Goal: Transaction & Acquisition: Purchase product/service

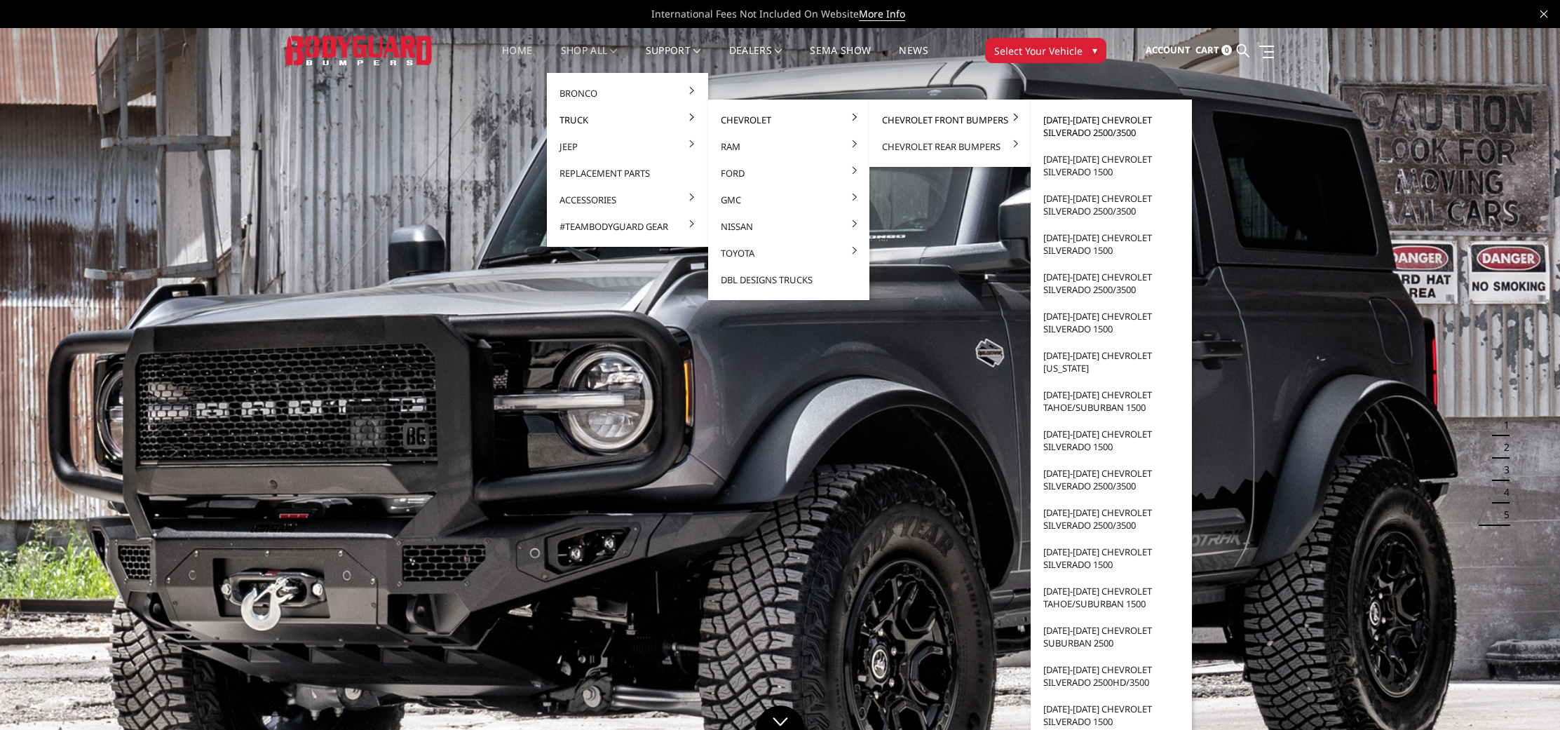
click at [1106, 135] on link "[DATE]-[DATE] Chevrolet Silverado 2500/3500" at bounding box center [1111, 126] width 150 height 39
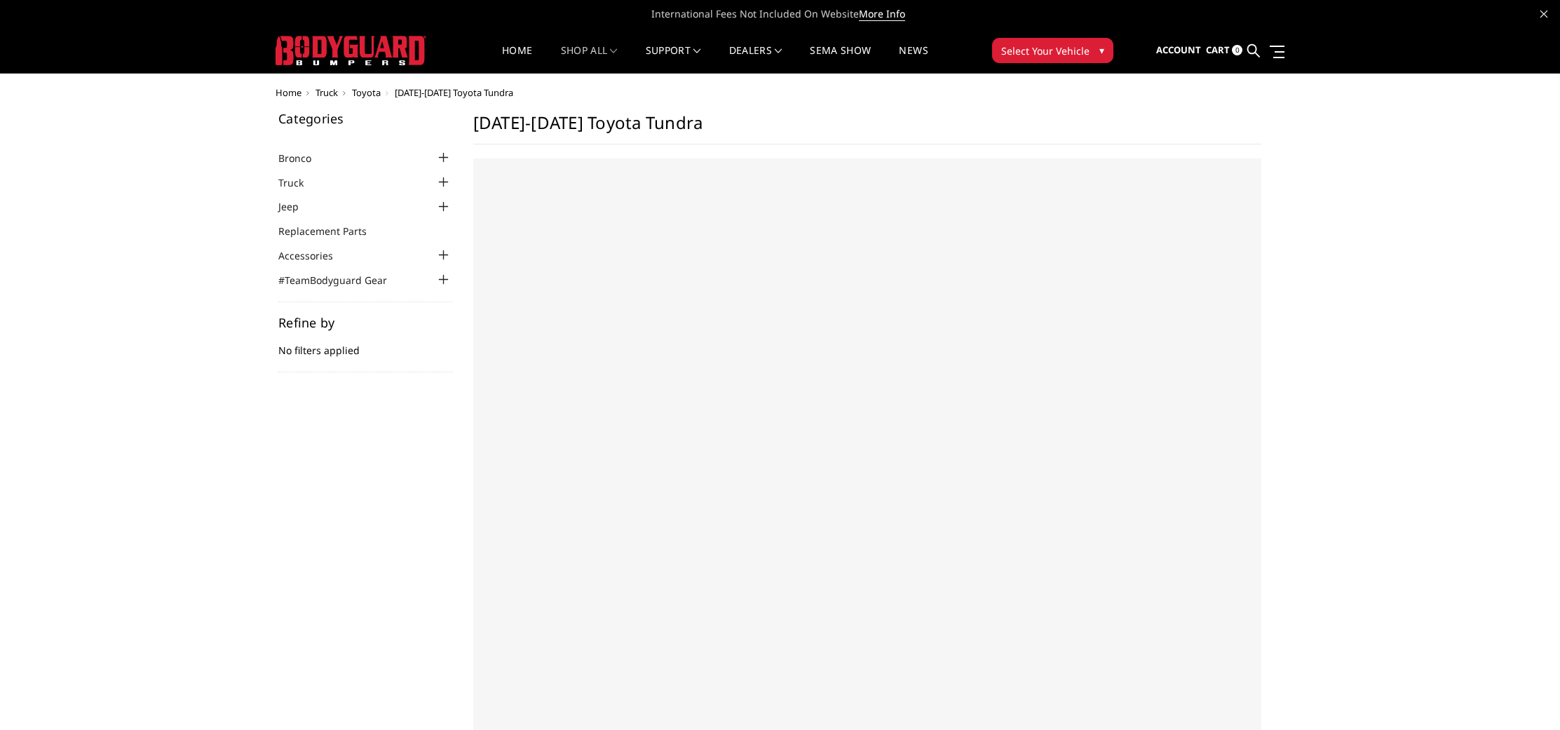
select select "US"
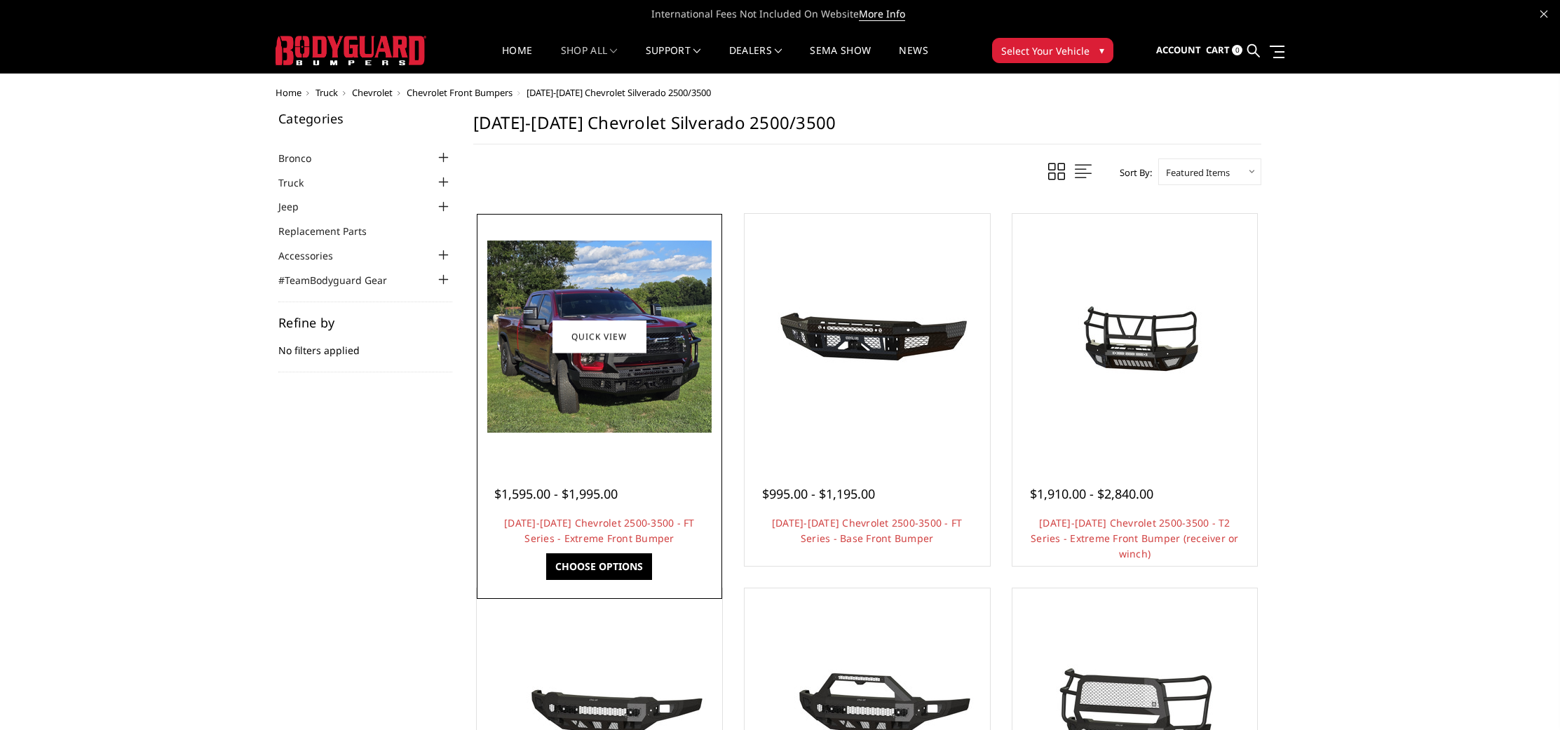
click at [667, 262] on img at bounding box center [599, 336] width 224 height 192
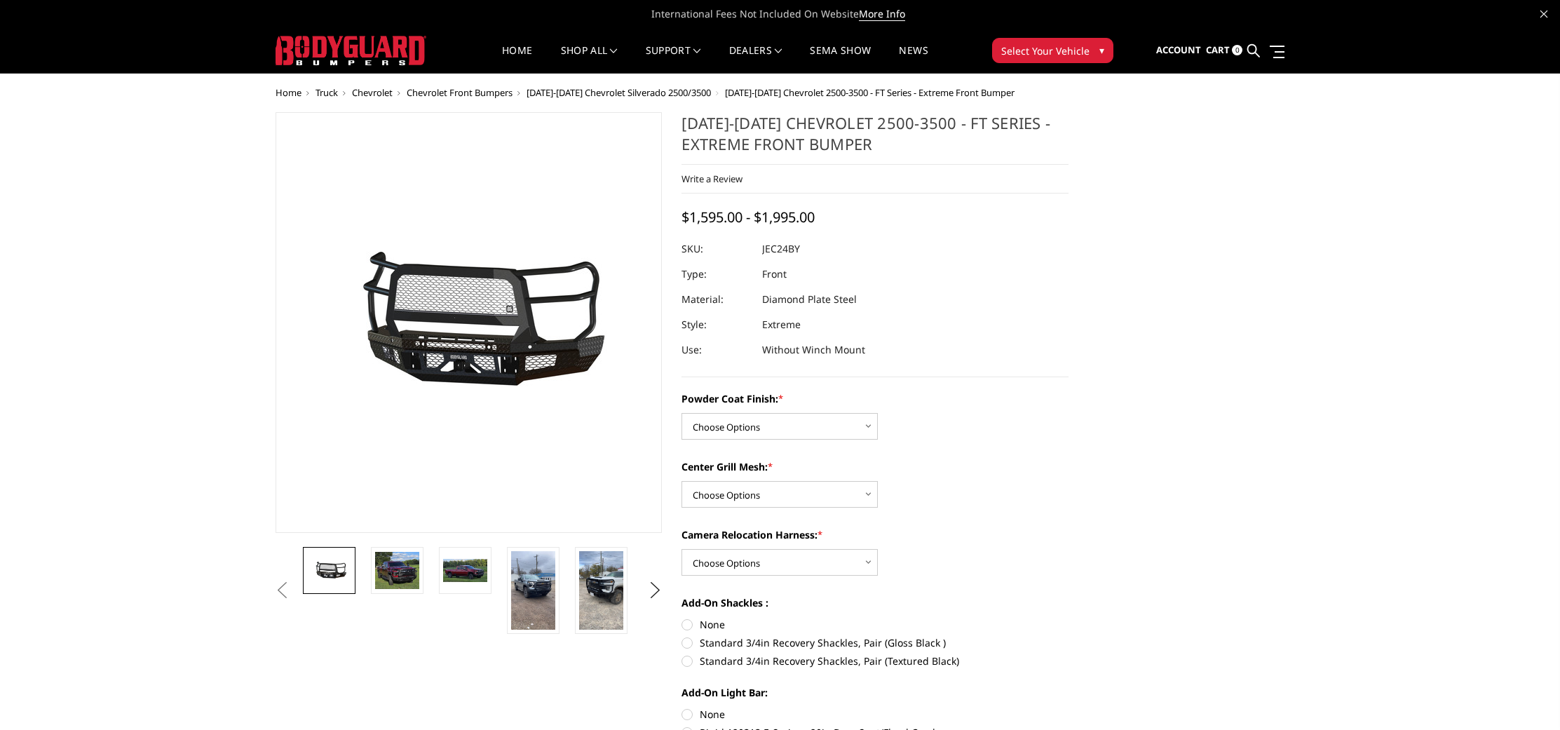
click at [505, 362] on img at bounding box center [415, 324] width 897 height 420
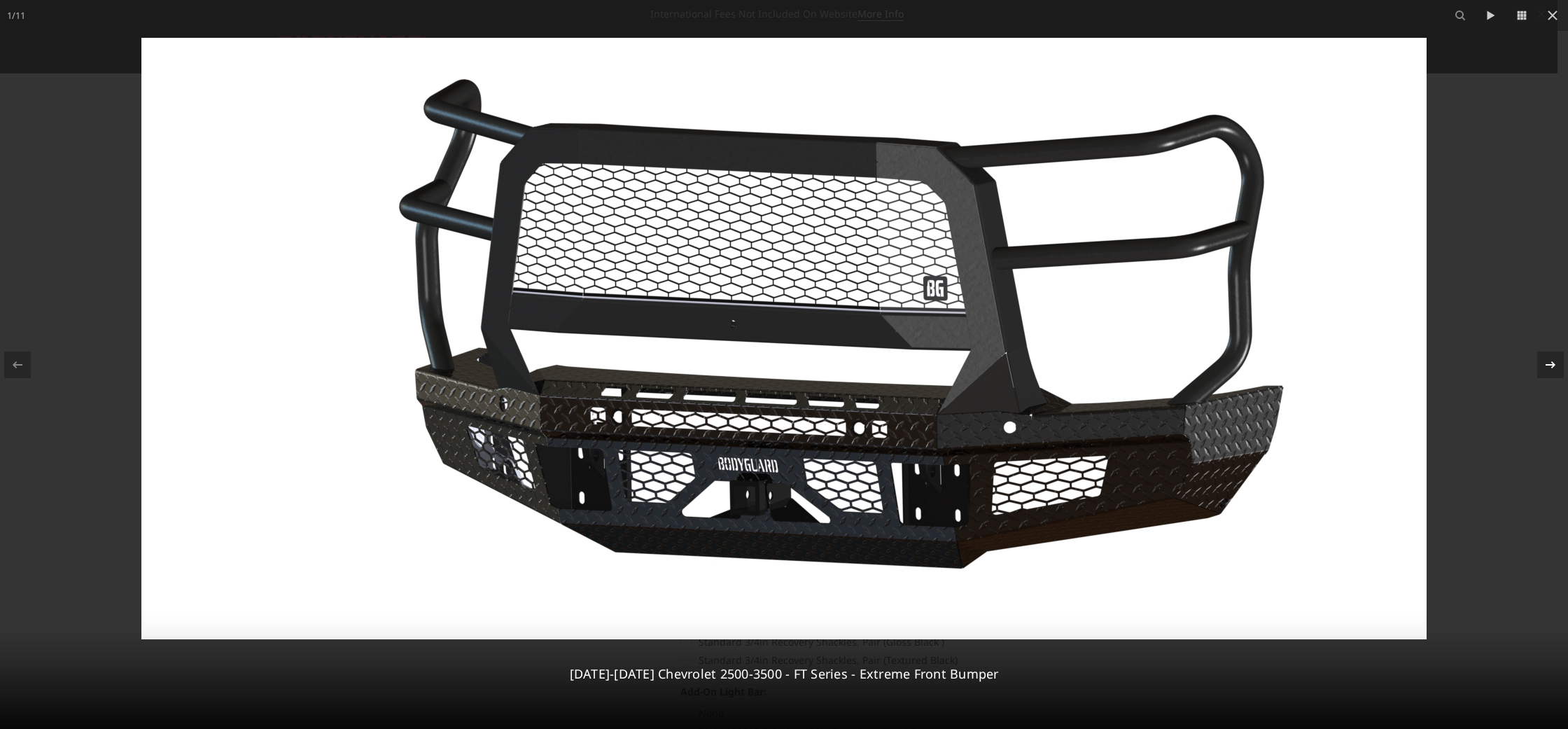
click at [1547, 359] on icon at bounding box center [1551, 364] width 17 height 17
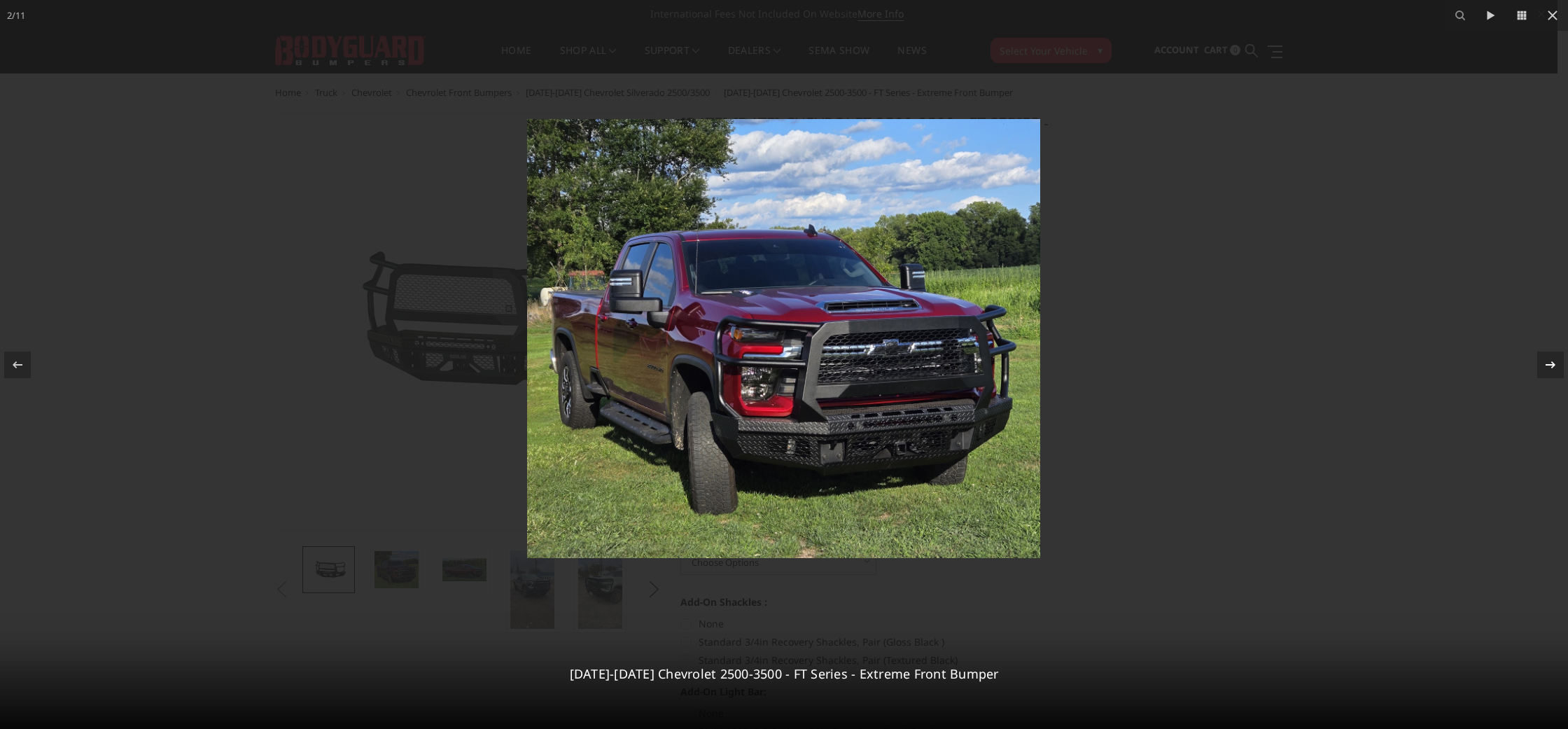
click at [1547, 359] on icon at bounding box center [1551, 364] width 17 height 17
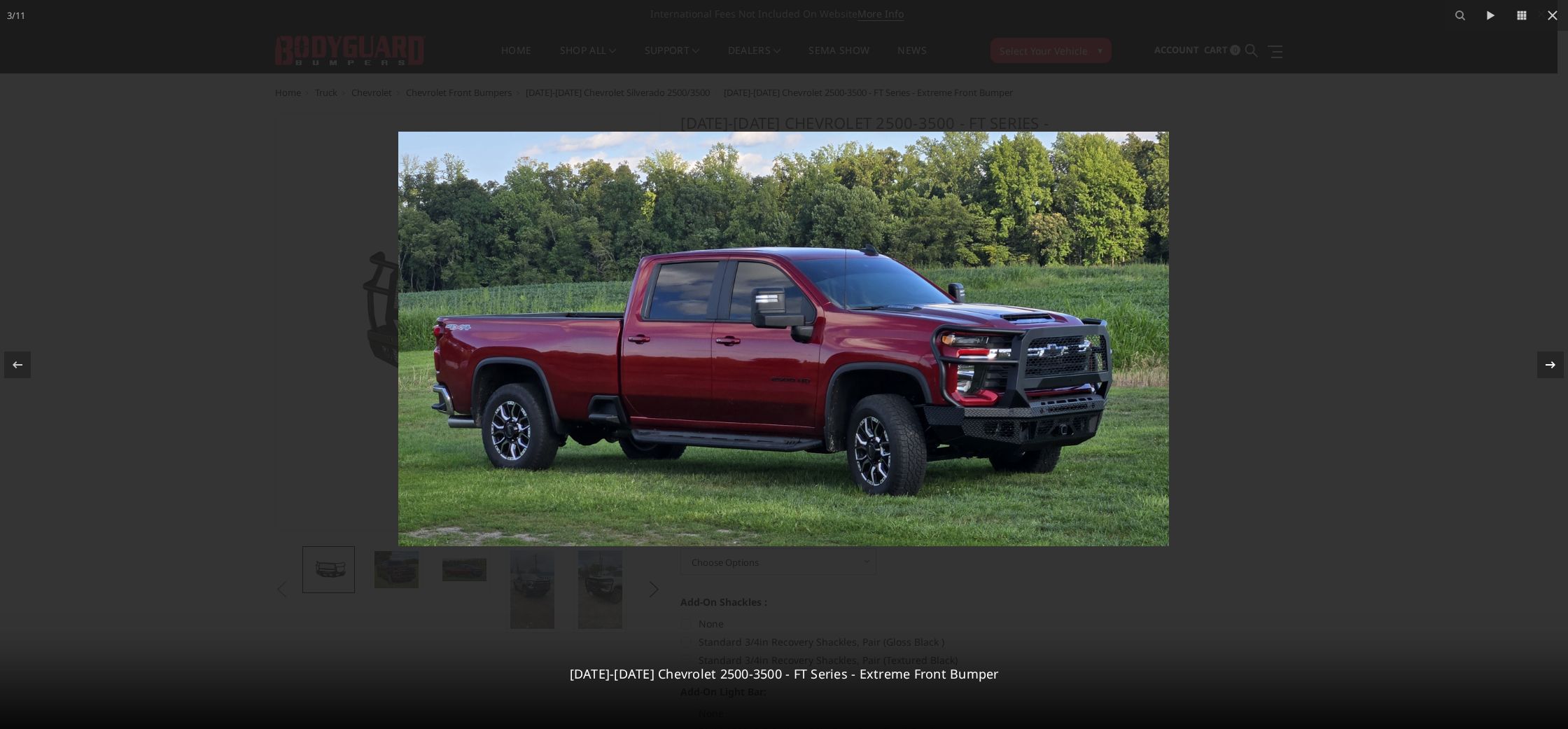
click at [1547, 359] on icon at bounding box center [1551, 364] width 17 height 17
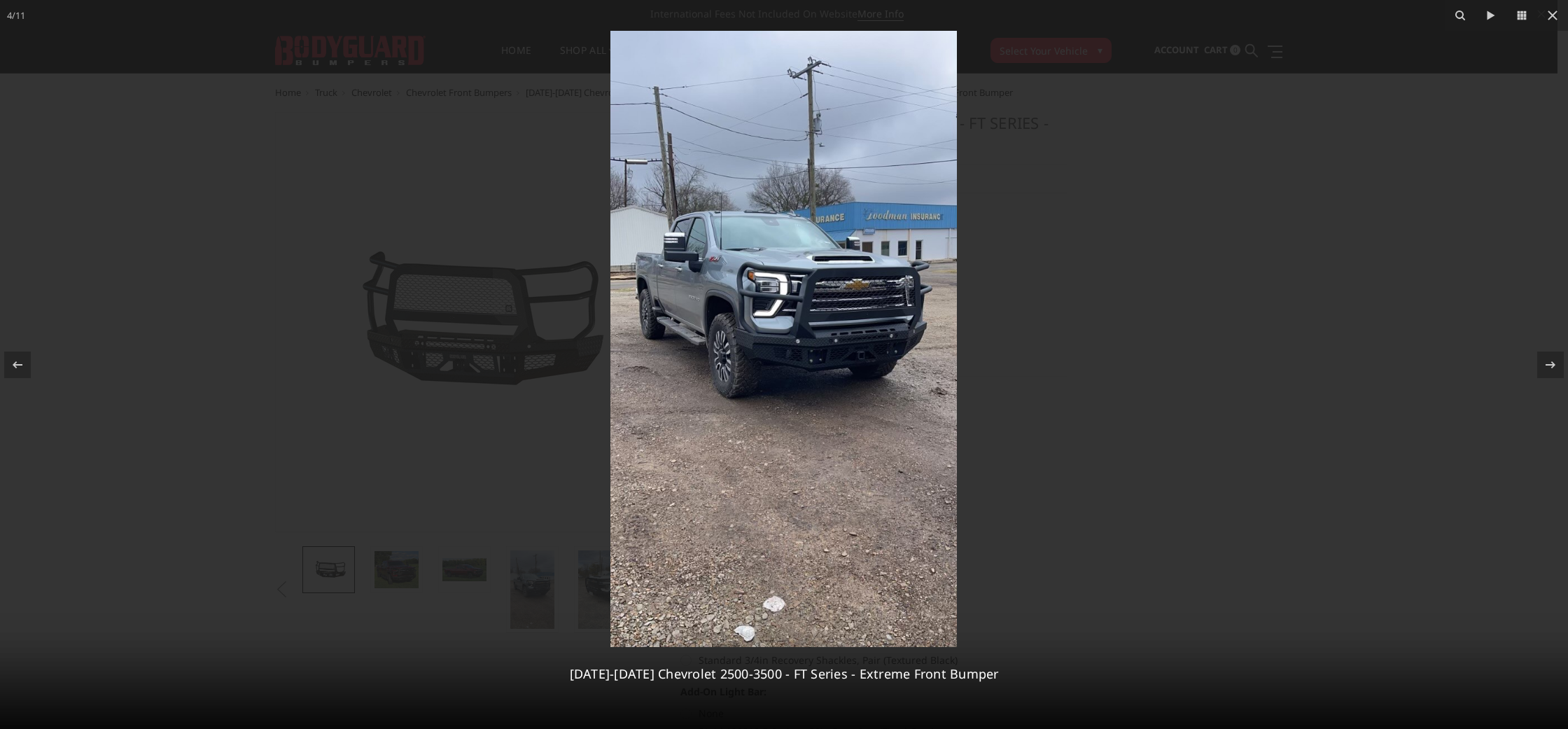
click at [1344, 287] on div at bounding box center [784, 364] width 1568 height 729
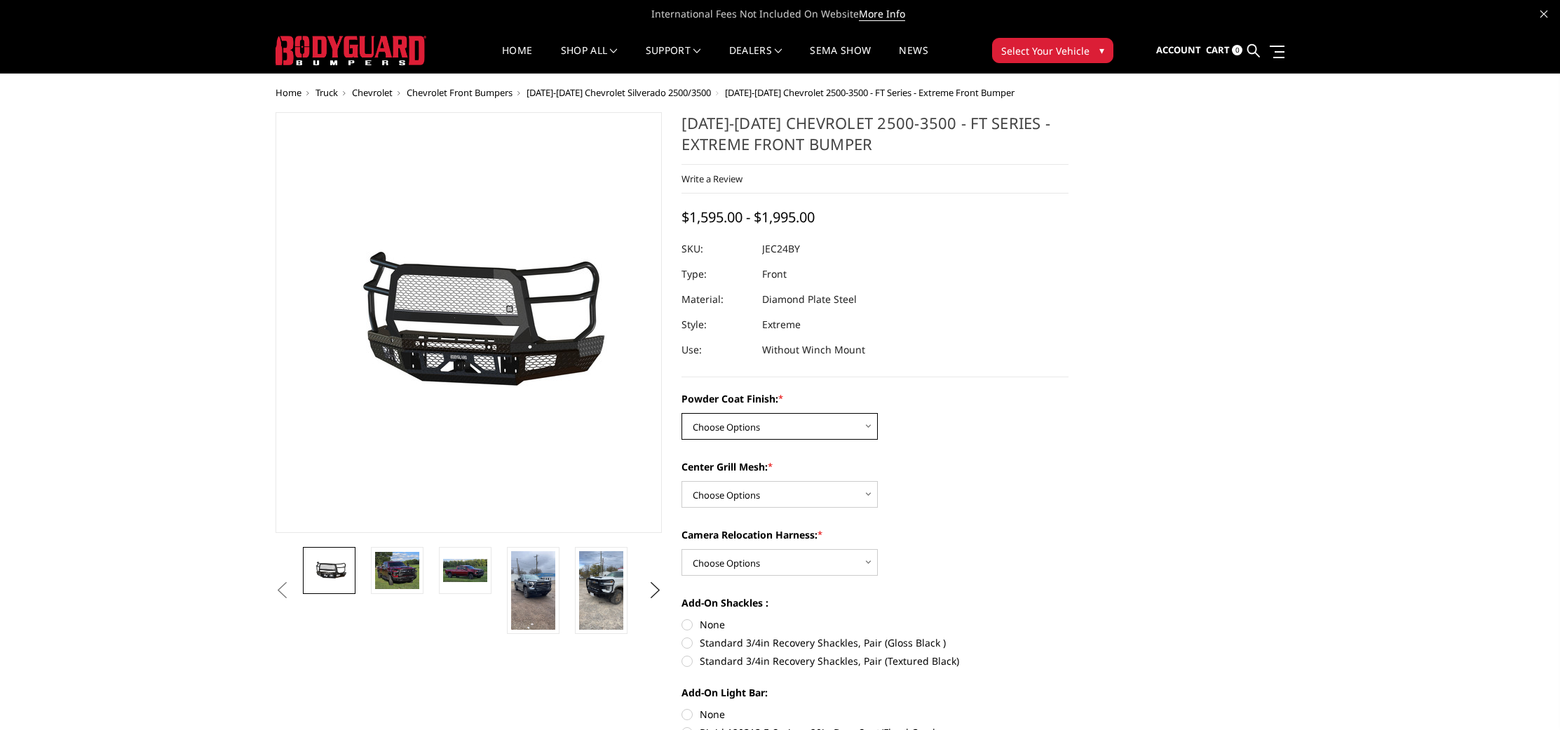
click at [722, 430] on select "Choose Options Bare Metal Gloss Black Powder Coat Textured Black Powder Coat" at bounding box center [779, 426] width 196 height 27
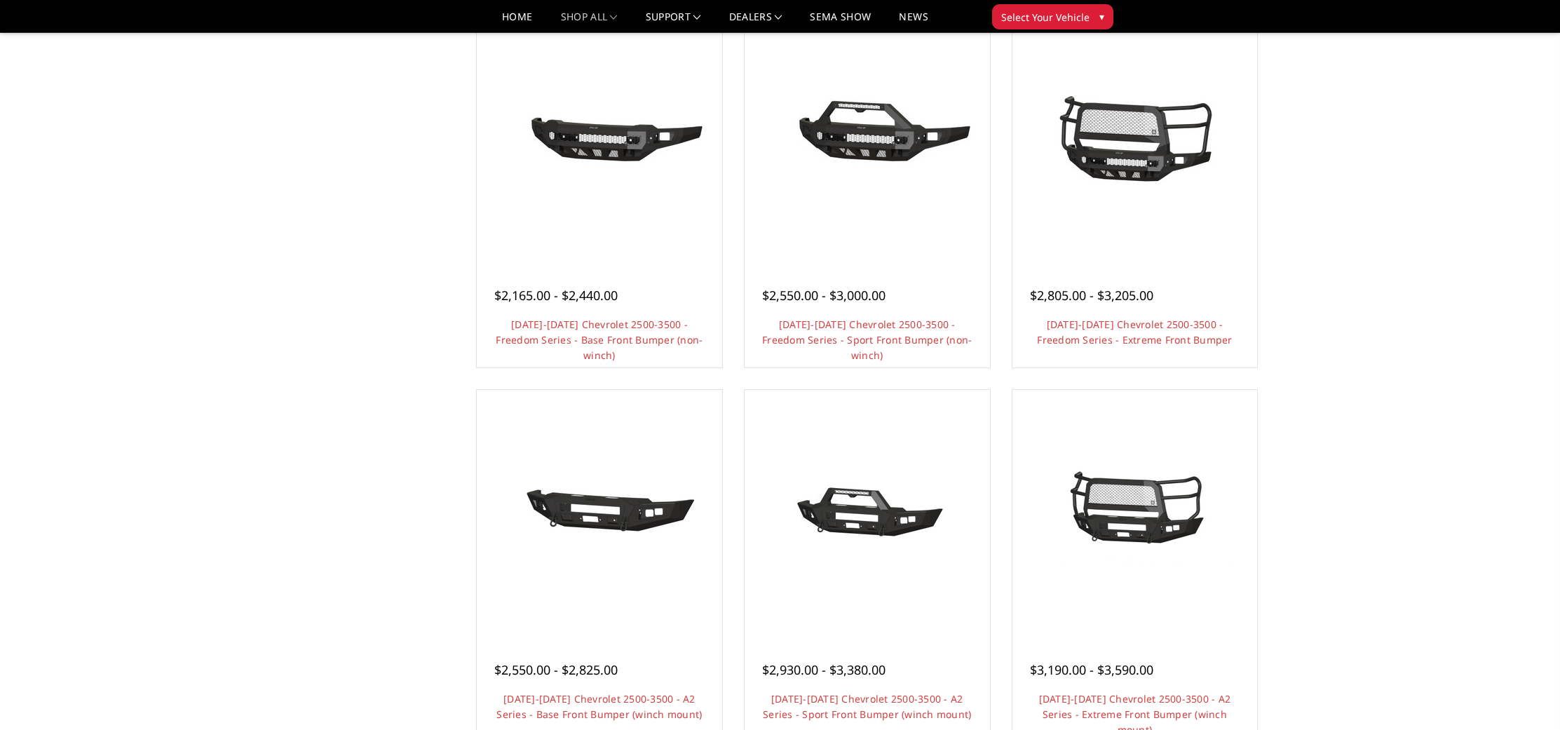
scroll to position [793, 0]
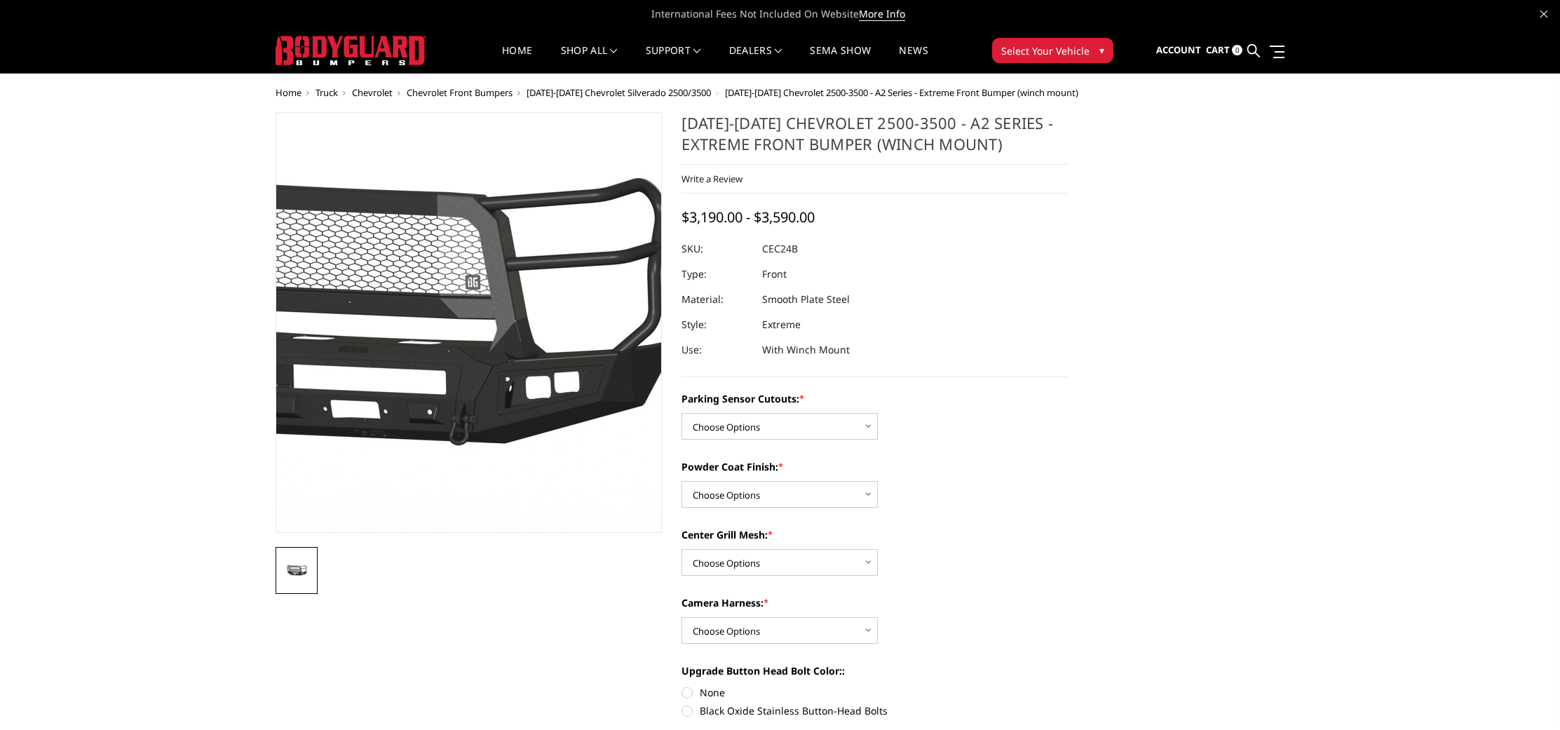
click at [522, 277] on img at bounding box center [399, 323] width 897 height 420
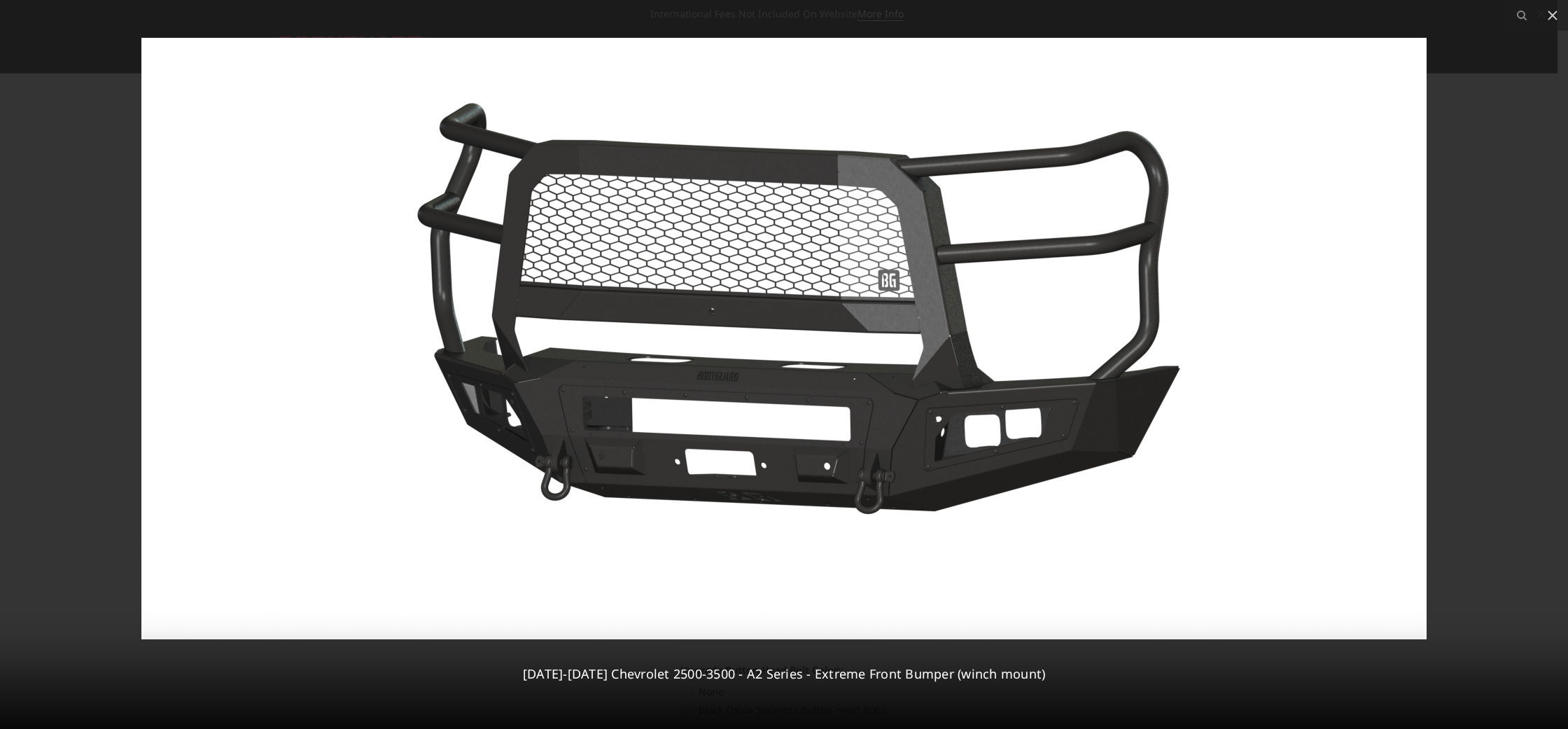
click at [1523, 302] on div at bounding box center [784, 364] width 1568 height 729
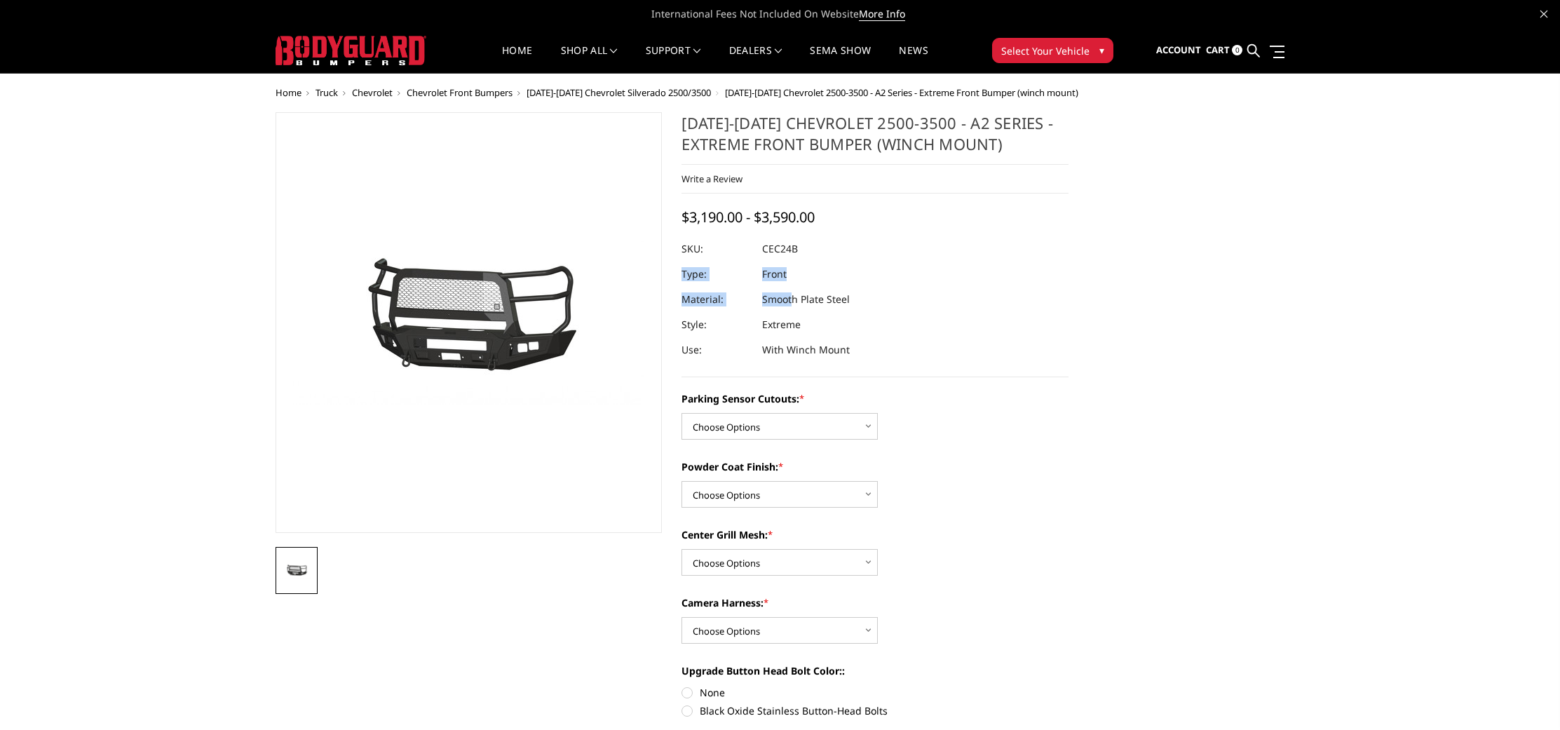
drag, startPoint x: 794, startPoint y: 301, endPoint x: 855, endPoint y: 300, distance: 61.0
click at [853, 301] on dl "SKU: CEC24B UPC: Type: Front Material: Smooth Plate Steel Style: Extreme Use: W…" at bounding box center [874, 299] width 387 height 126
click at [855, 300] on dl "SKU: CEC24B UPC: Type: Front Material: Smooth Plate Steel Style: Extreme Use: W…" at bounding box center [874, 299] width 387 height 126
click at [761, 421] on select "Choose Options No - Without Parking Sensor Cutouts Yes - With Parking Sensor Cu…" at bounding box center [779, 426] width 196 height 27
select select "2246"
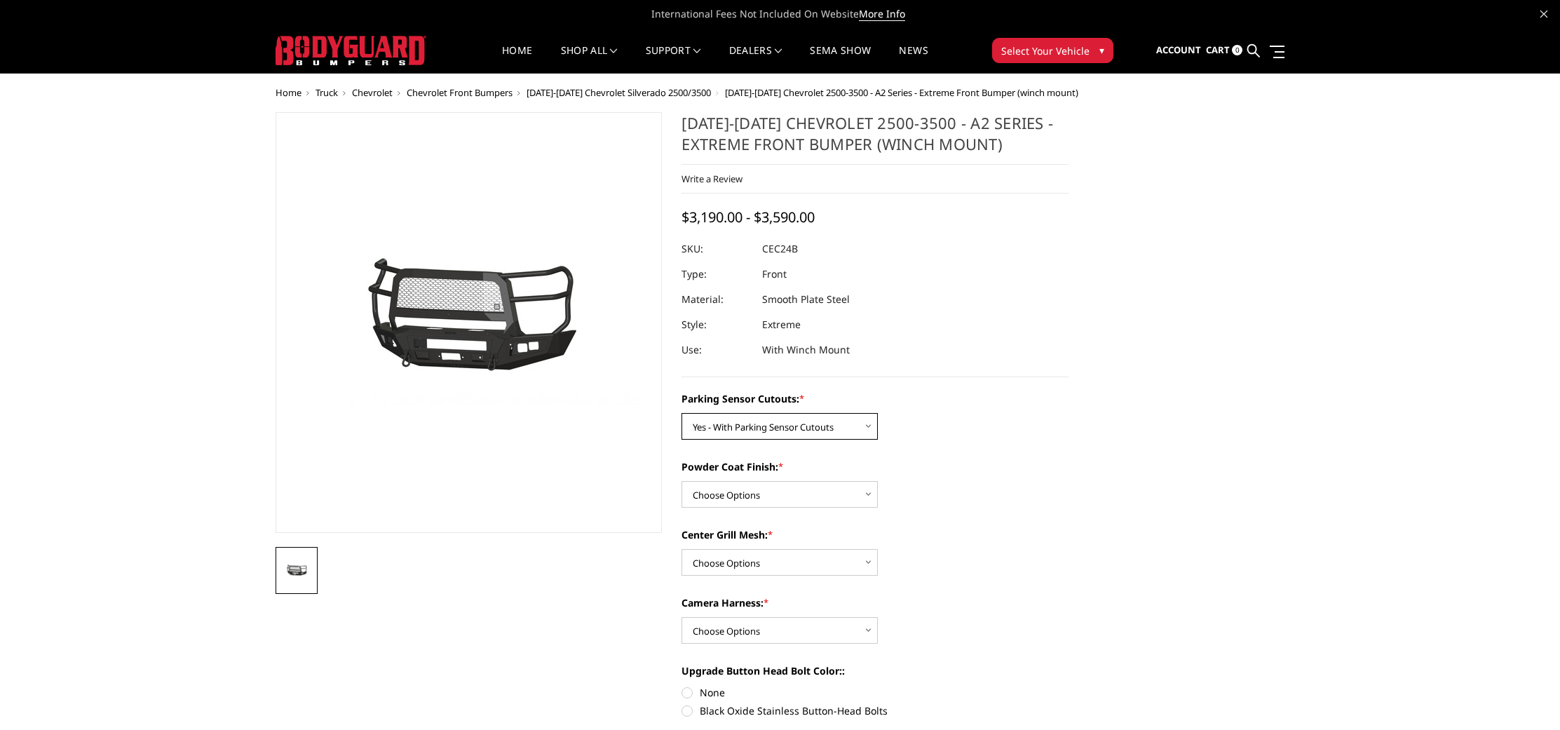
click at [681, 413] on select "Choose Options No - Without Parking Sensor Cutouts Yes - With Parking Sensor Cu…" at bounding box center [779, 426] width 196 height 27
click at [798, 489] on select "Choose Options Bare Metal Textured Black Powder Coat" at bounding box center [779, 494] width 196 height 27
select select "2247"
click at [681, 481] on select "Choose Options Bare Metal Textured Black Powder Coat" at bounding box center [779, 494] width 196 height 27
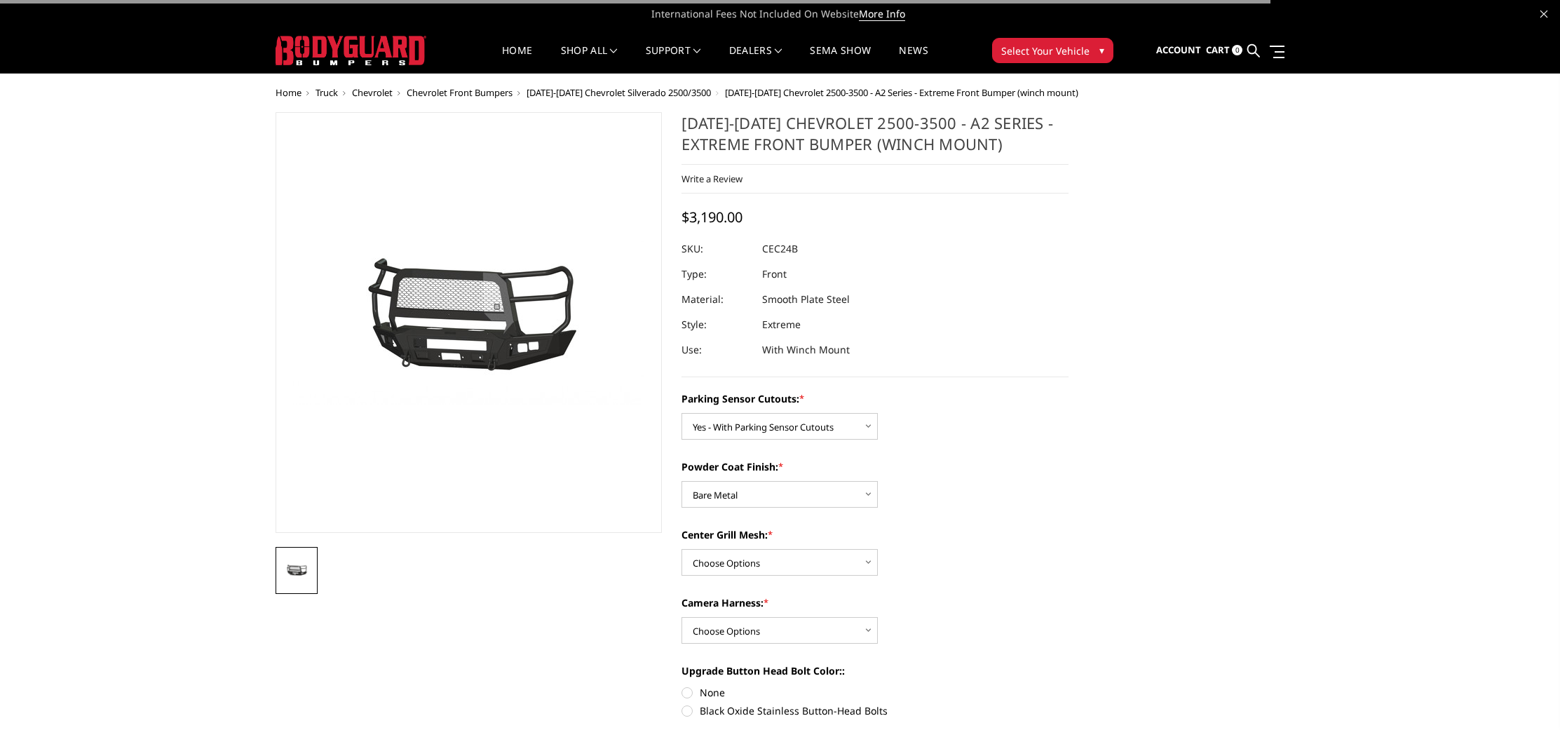
click at [755, 548] on div "Center Grill Mesh: * Choose Options With Center Grill Mesh Without Center Grill…" at bounding box center [874, 551] width 387 height 48
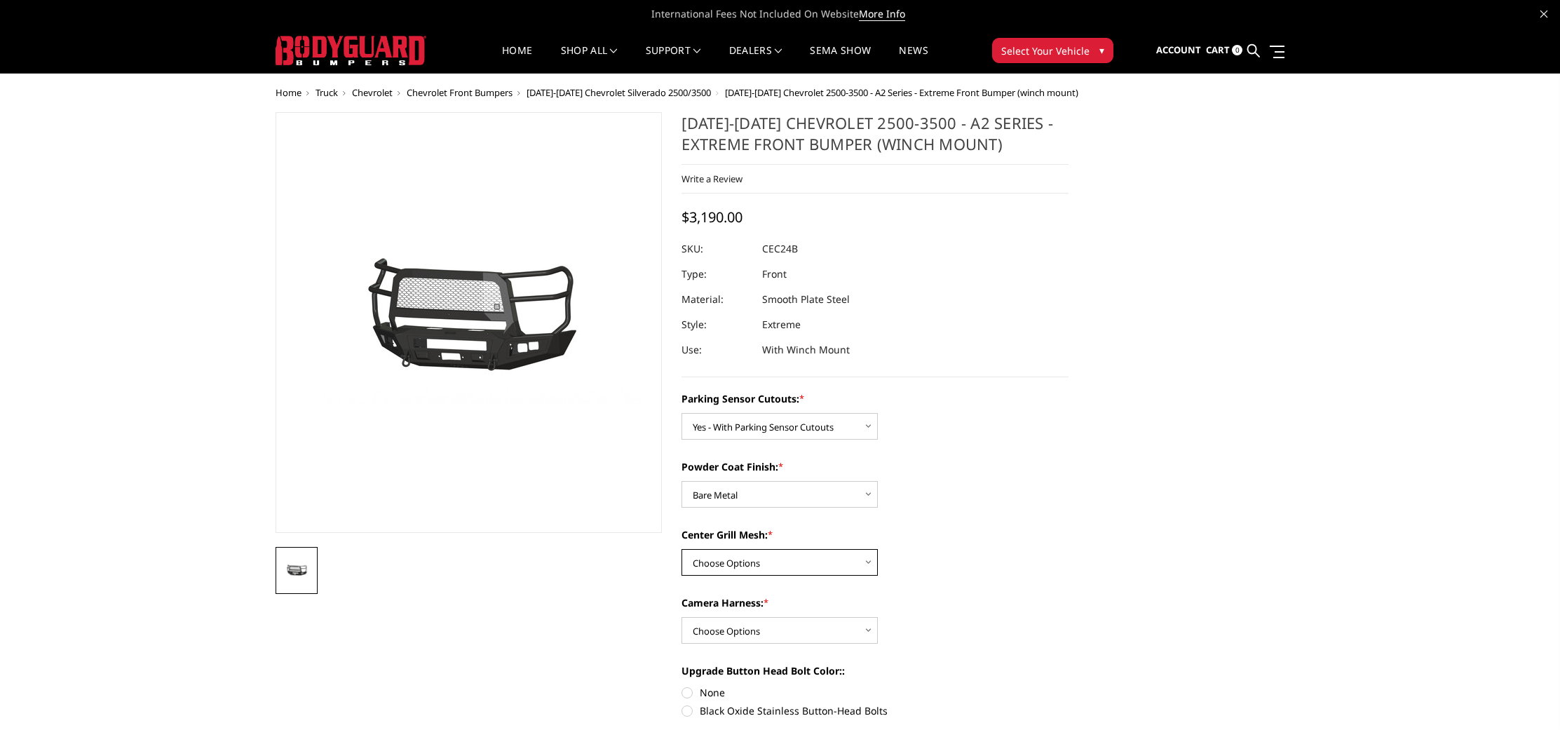
click at [765, 562] on select "Choose Options With Center Grill Mesh Without Center Grill Mesh" at bounding box center [779, 562] width 196 height 27
select select "2249"
click at [681, 549] on select "Choose Options With Center Grill Mesh Without Center Grill Mesh" at bounding box center [779, 562] width 196 height 27
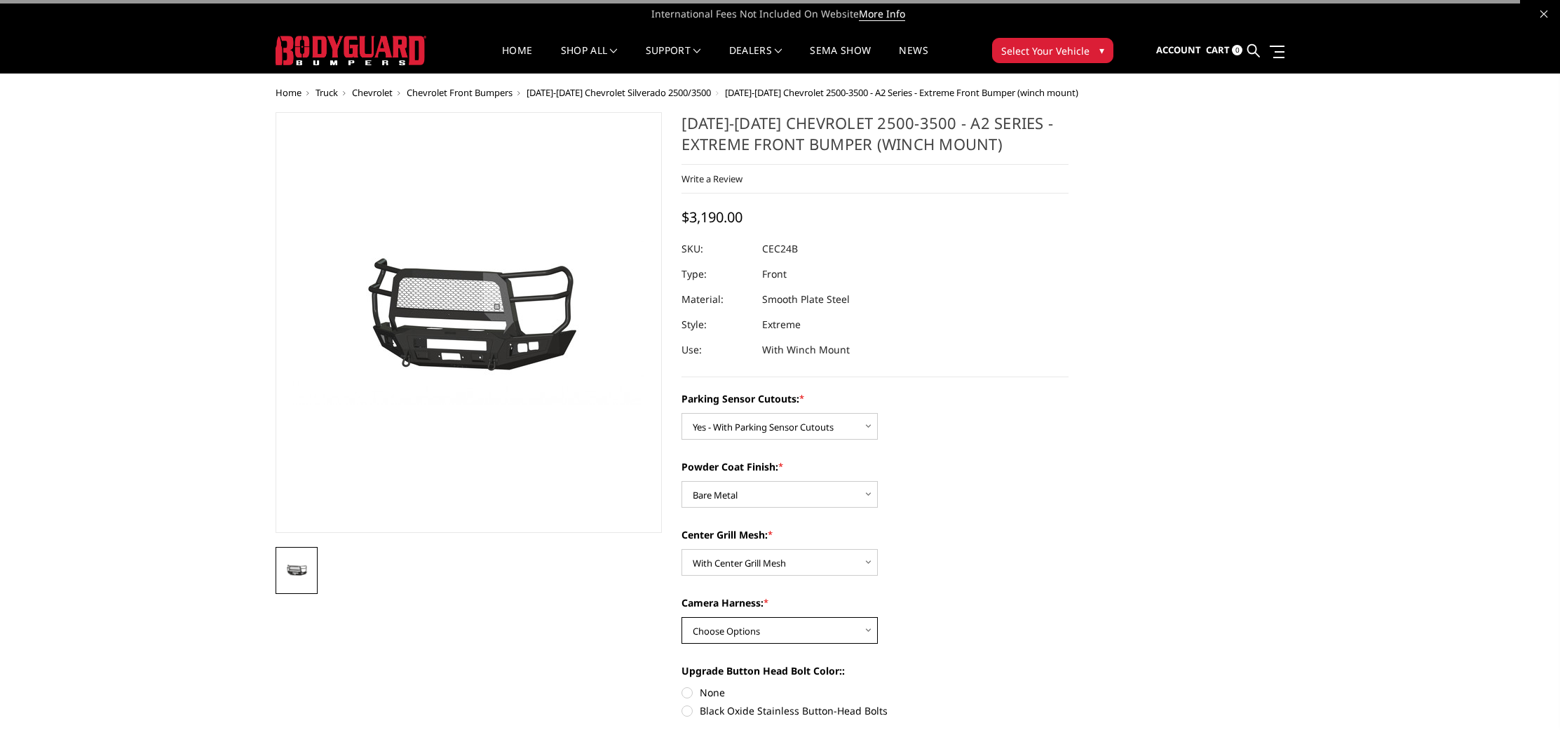
click at [751, 624] on select "Choose Options WITH Camera Harness WITHOUT Camera Harness" at bounding box center [779, 630] width 196 height 27
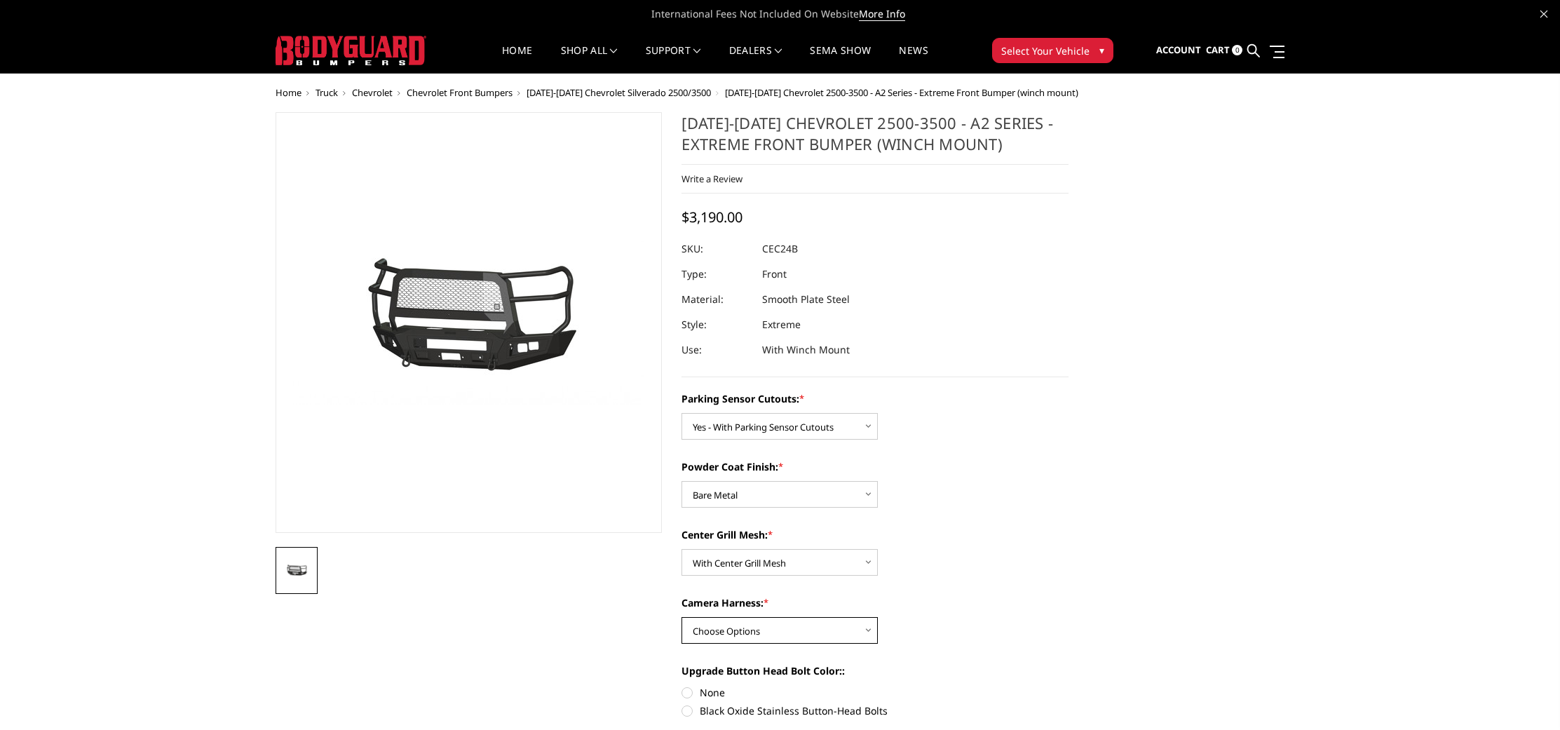
select select "2251"
click at [681, 617] on select "Choose Options WITH Camera Harness WITHOUT Camera Harness" at bounding box center [779, 630] width 196 height 27
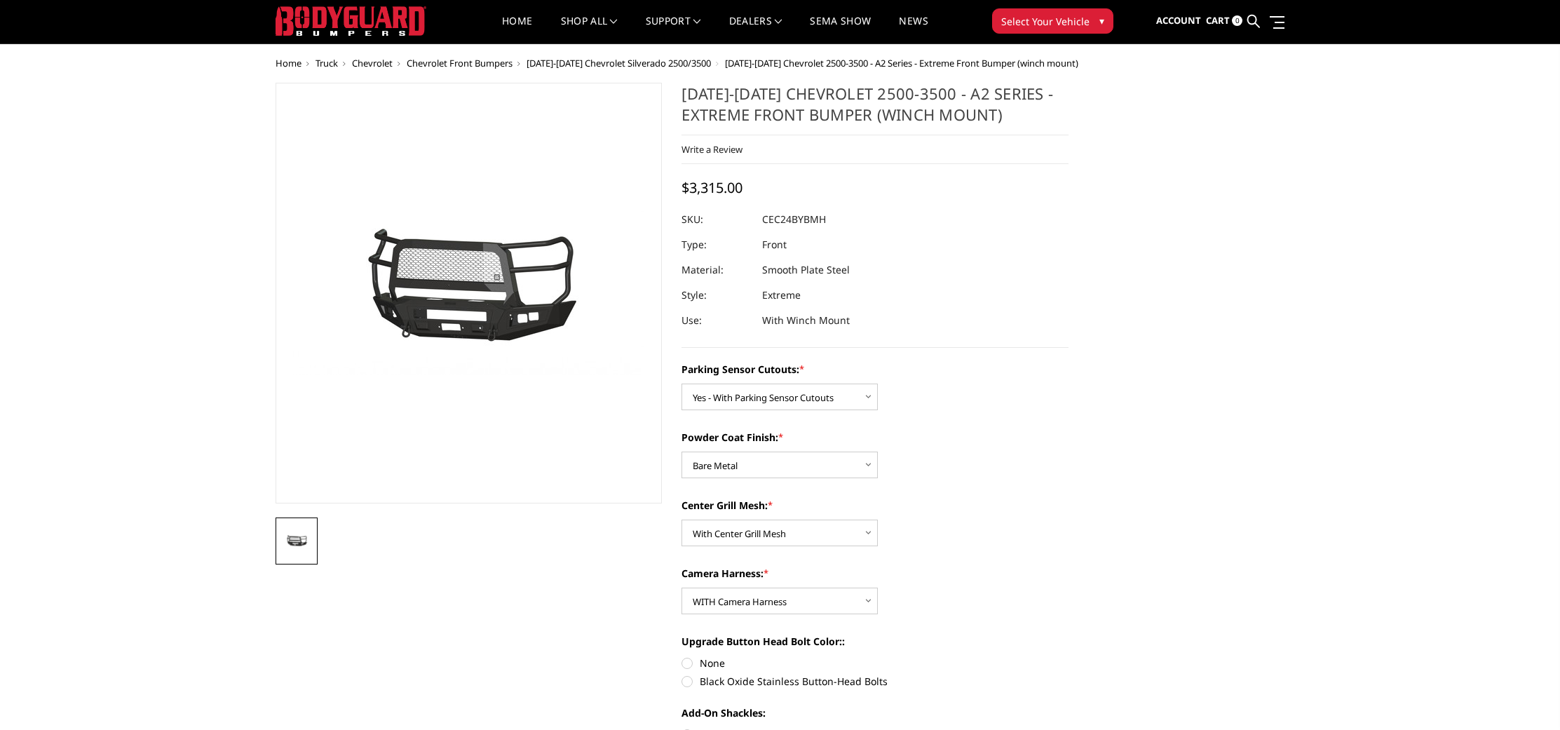
scroll to position [30, 0]
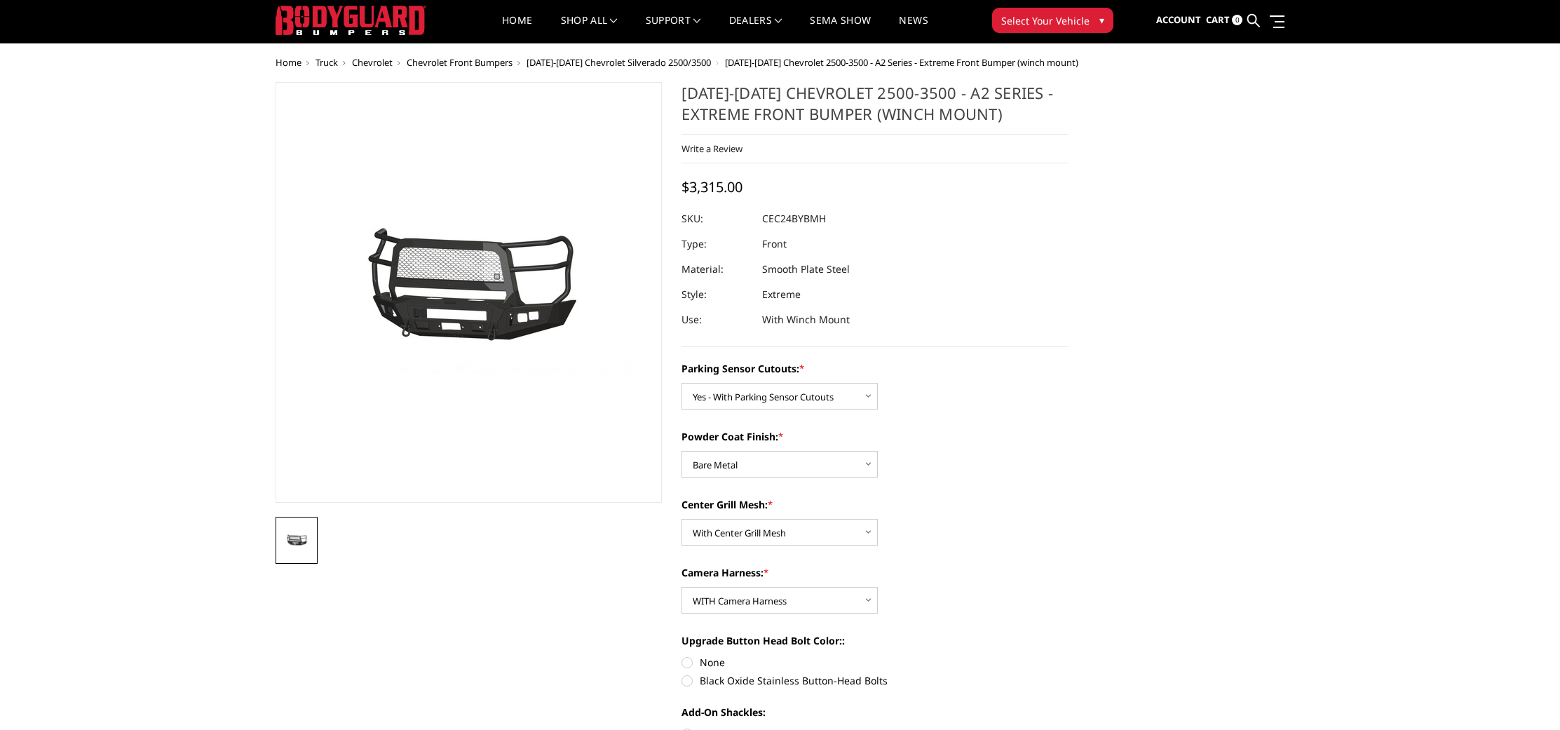
click at [689, 659] on label "None" at bounding box center [874, 662] width 387 height 15
click at [682, 656] on input "None" at bounding box center [681, 655] width 1 height 1
radio input "true"
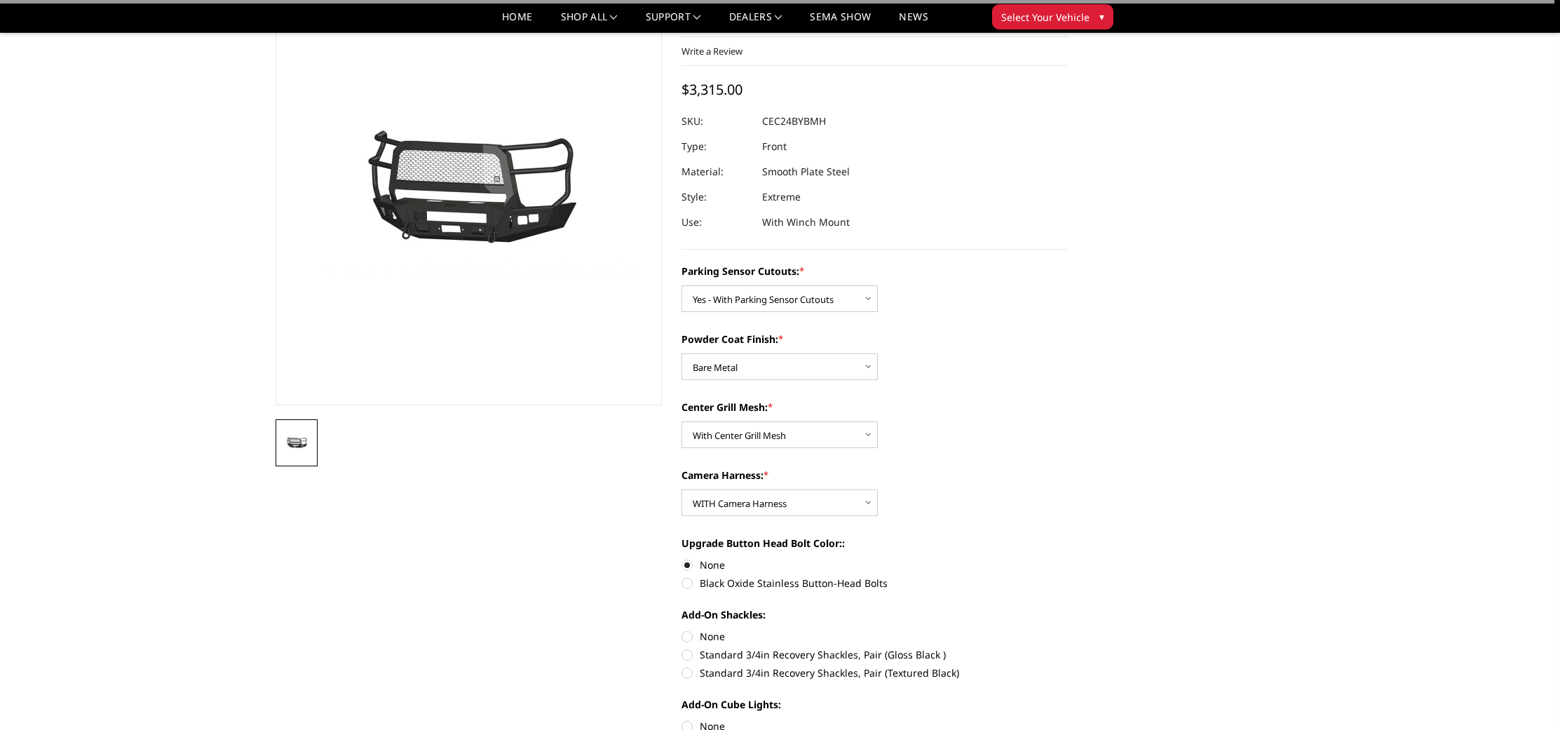
scroll to position [118, 0]
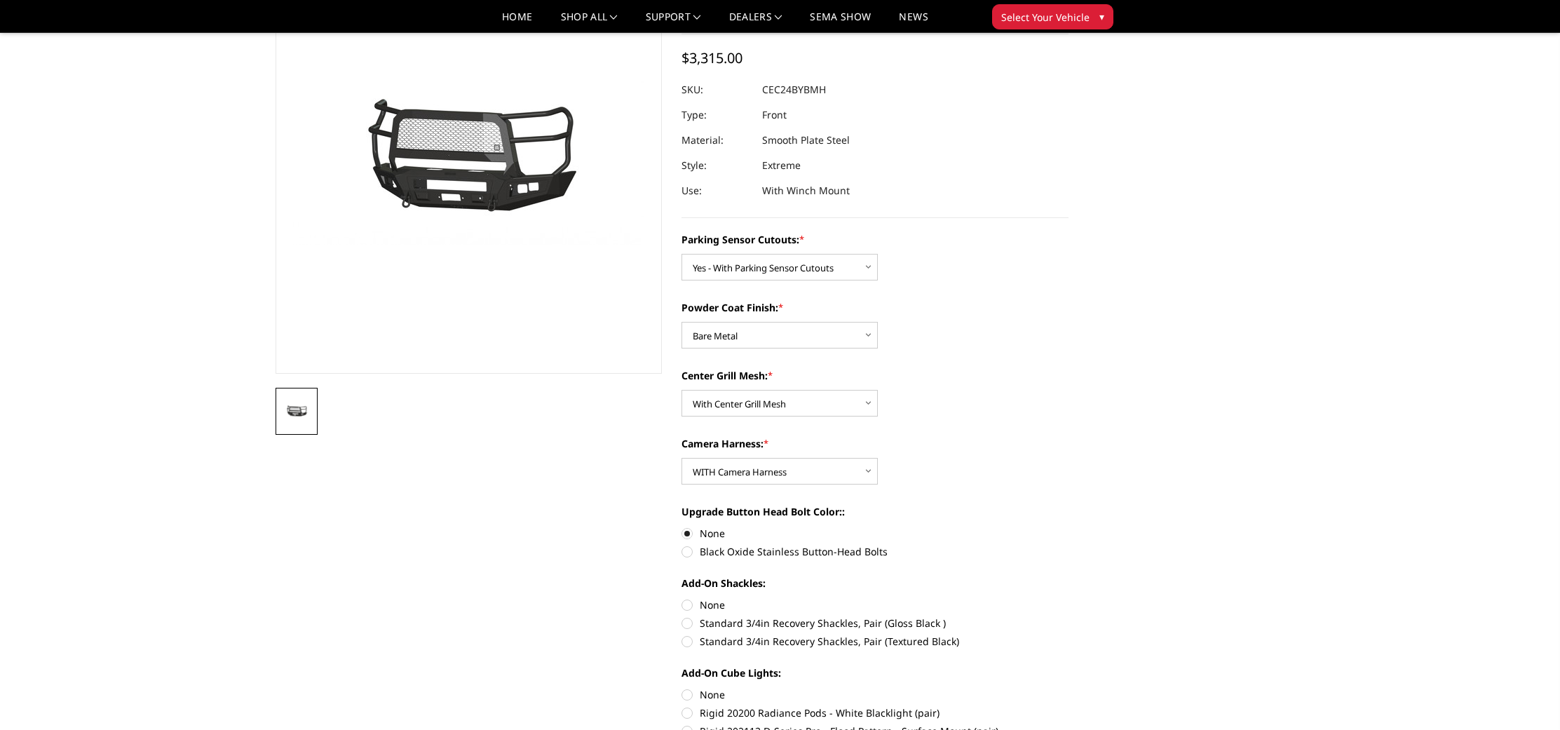
click at [695, 607] on label "None" at bounding box center [874, 604] width 387 height 15
click at [682, 598] on input "None" at bounding box center [681, 597] width 1 height 1
radio input "true"
click at [689, 691] on label "None" at bounding box center [874, 694] width 387 height 15
click at [682, 688] on input "None" at bounding box center [681, 687] width 1 height 1
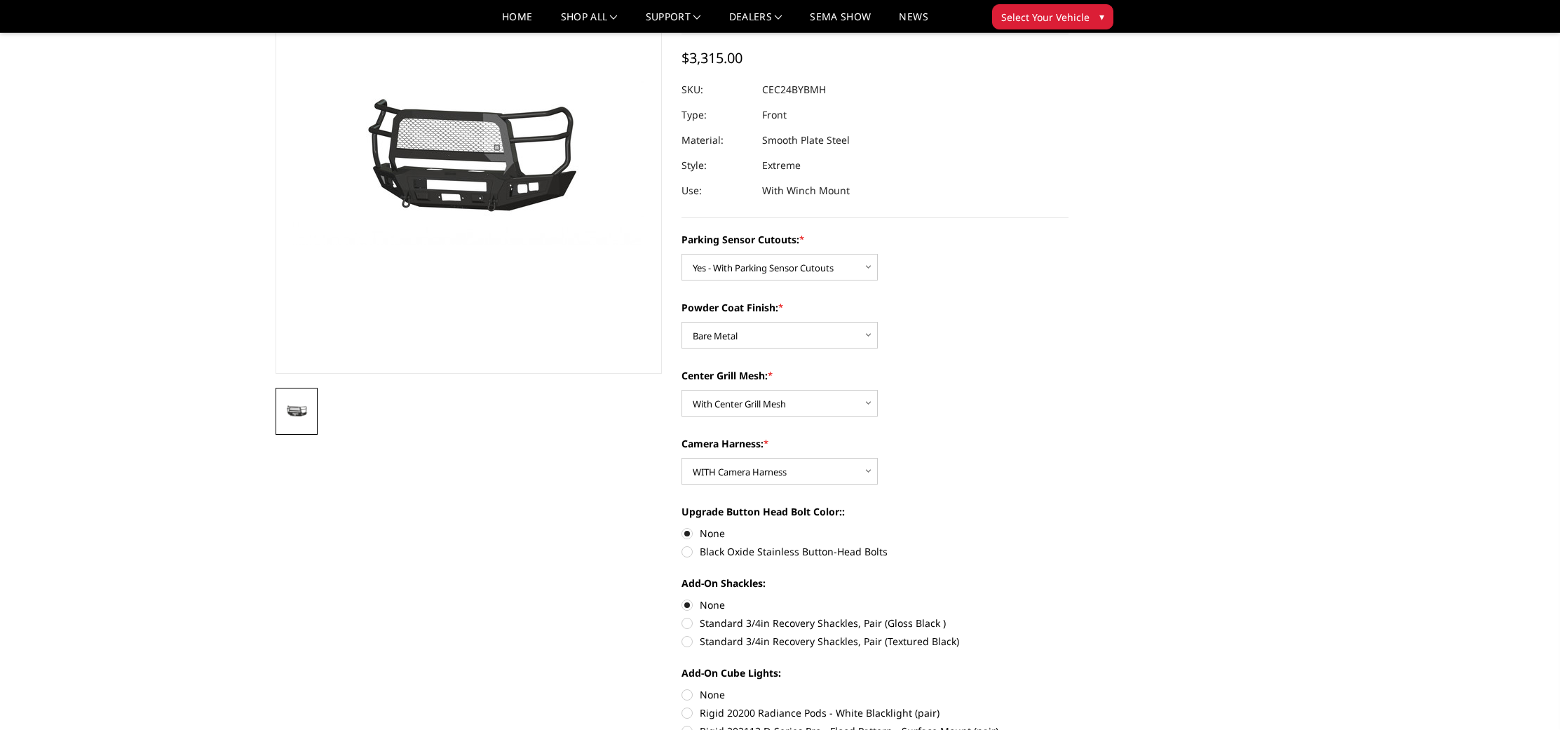
radio input "true"
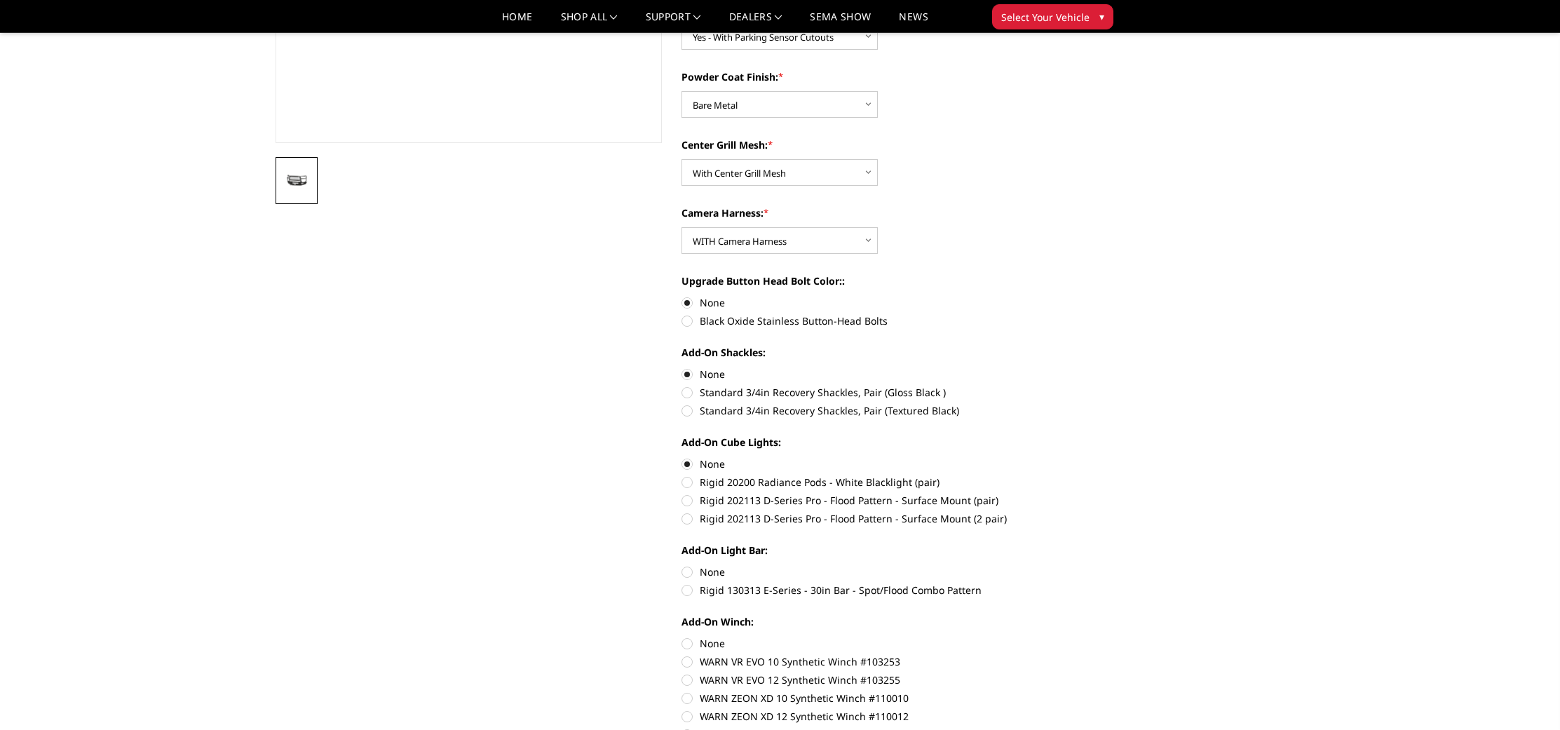
scroll to position [365, 0]
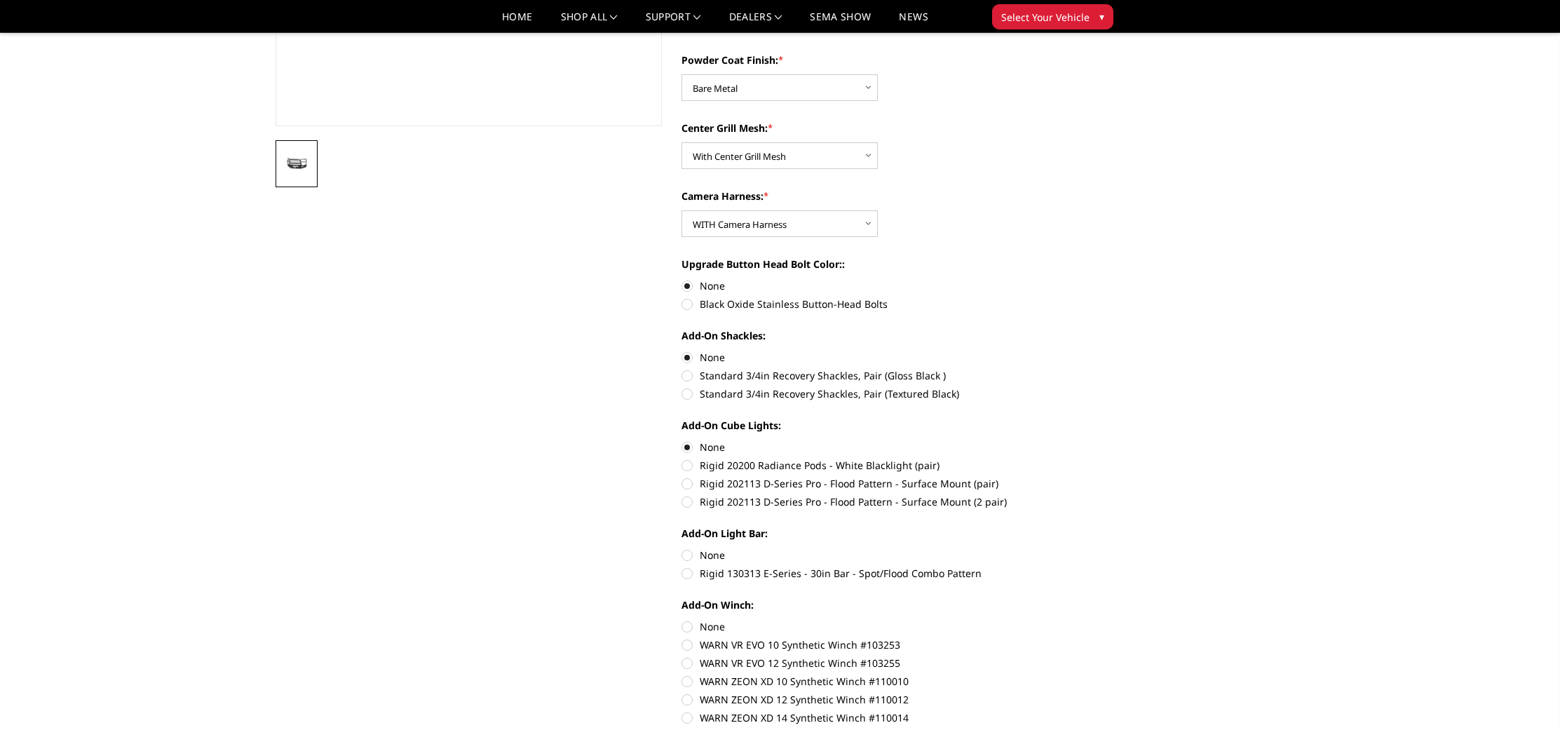
click at [708, 555] on label "None" at bounding box center [874, 555] width 387 height 15
click at [682, 548] on input "None" at bounding box center [681, 548] width 1 height 1
radio input "true"
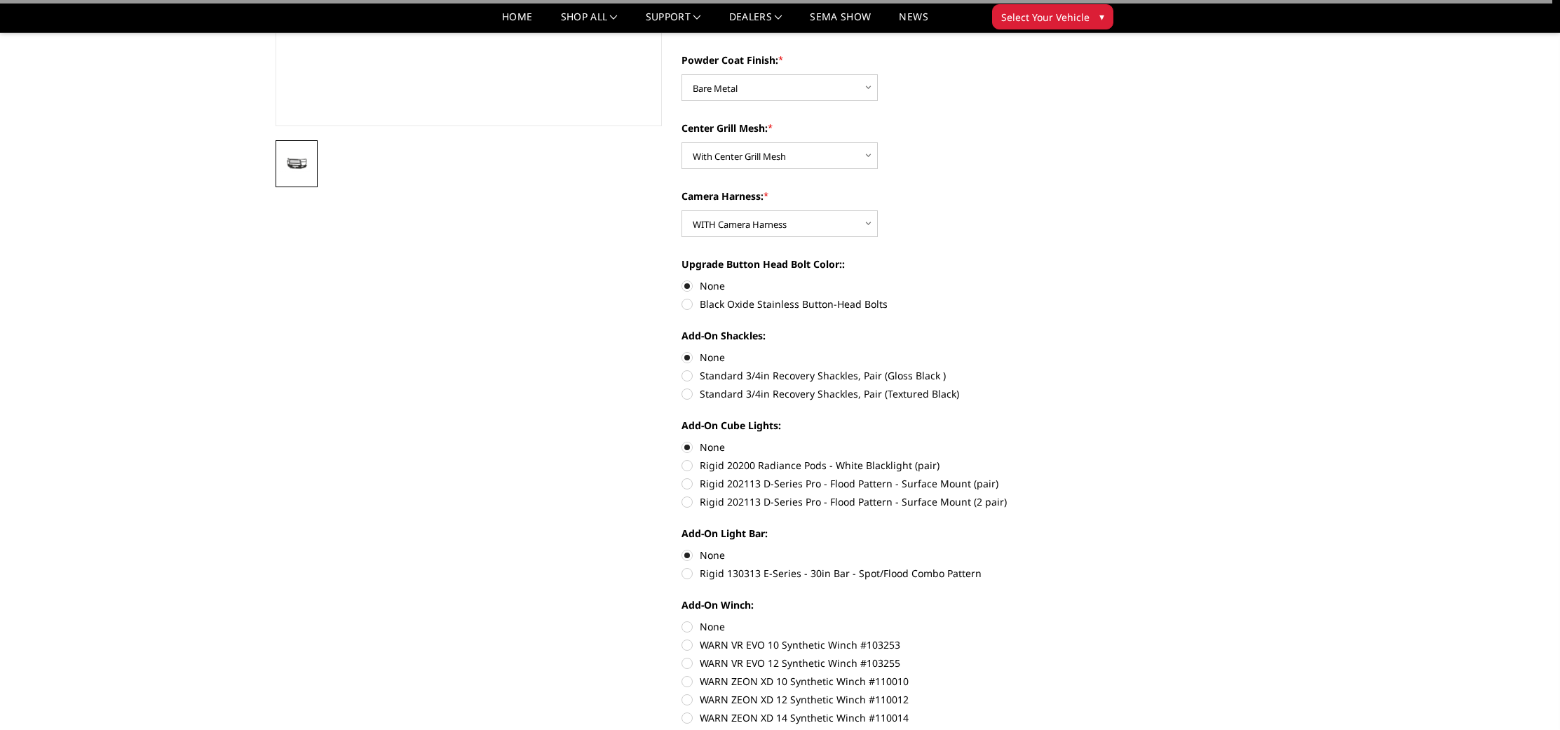
click at [709, 618] on div "Add-On Winch: None WARN VR EVO 10 Synthetic Winch #103253 WARN VR EVO 12 Synthe…" at bounding box center [874, 714] width 387 height 234
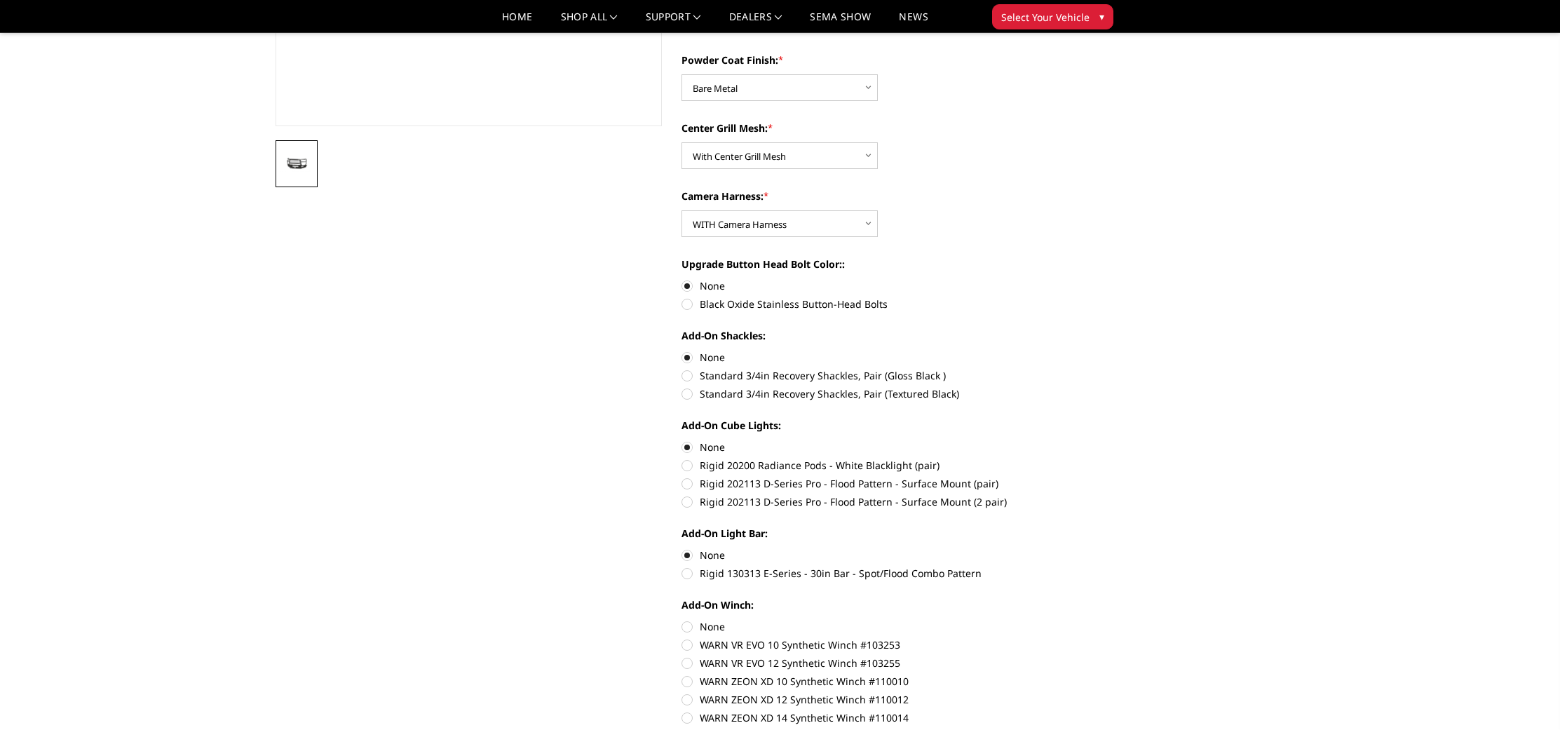
click at [703, 623] on label "None" at bounding box center [874, 626] width 387 height 15
click at [682, 620] on input "None" at bounding box center [681, 619] width 1 height 1
radio input "true"
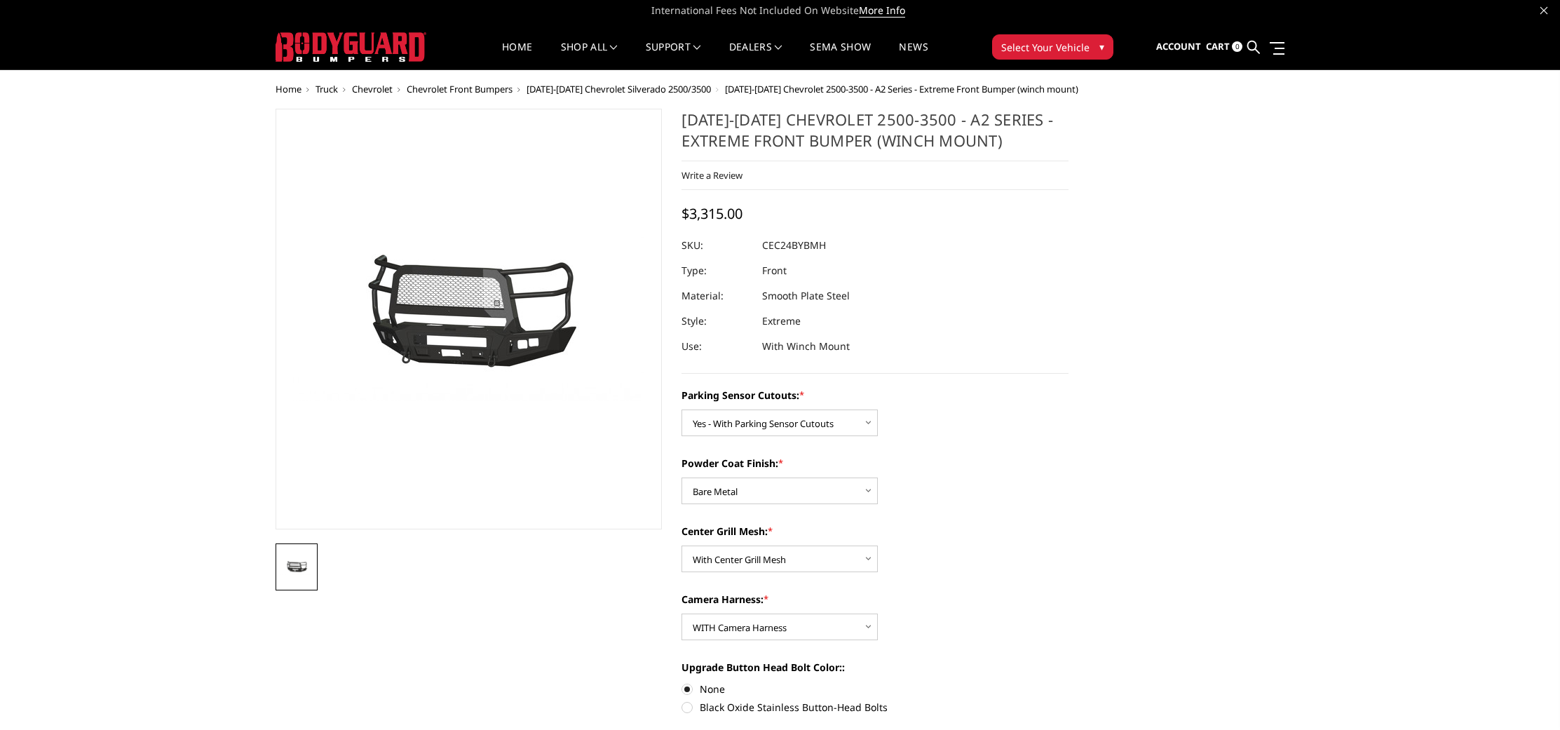
scroll to position [0, 0]
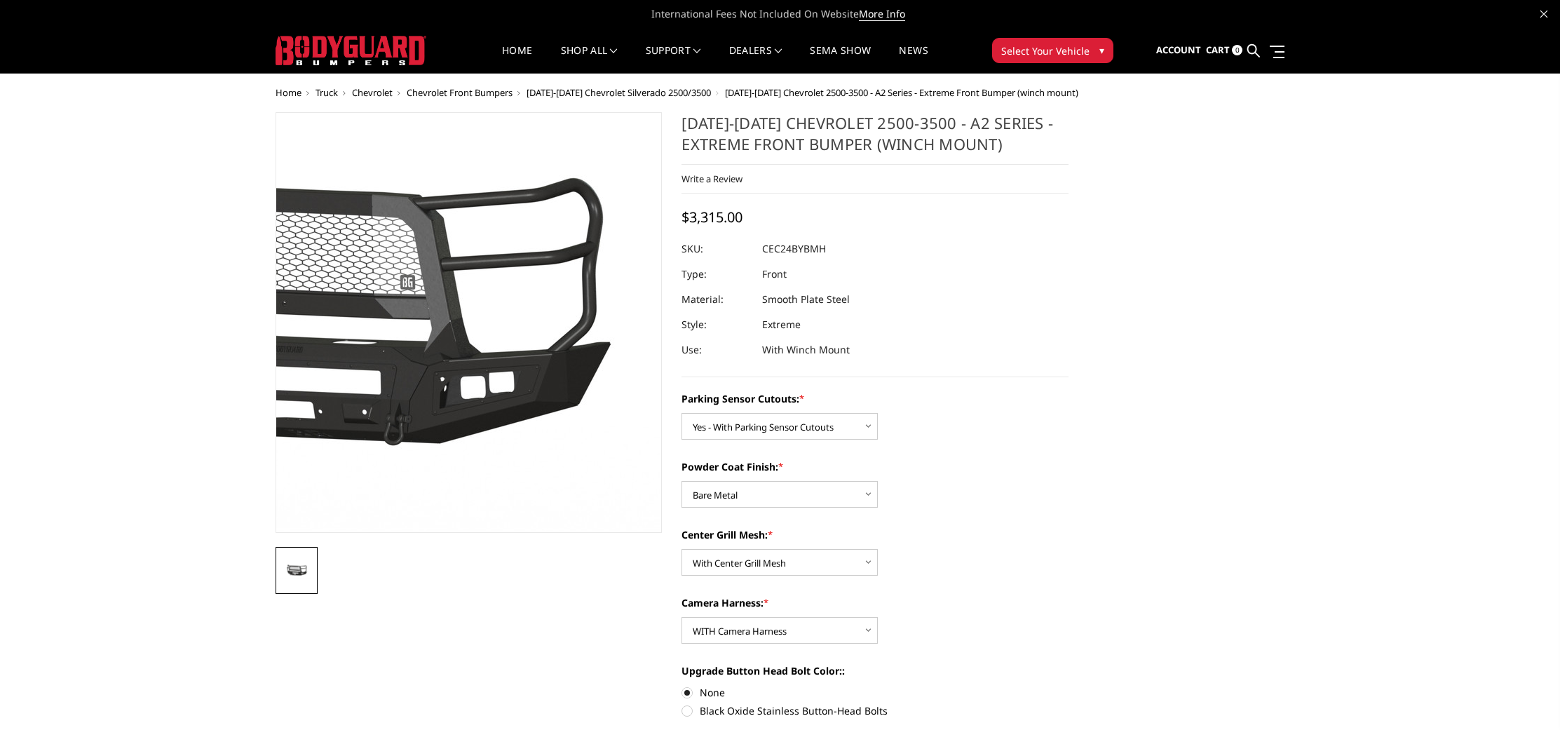
click at [571, 306] on img at bounding box center [334, 323] width 897 height 420
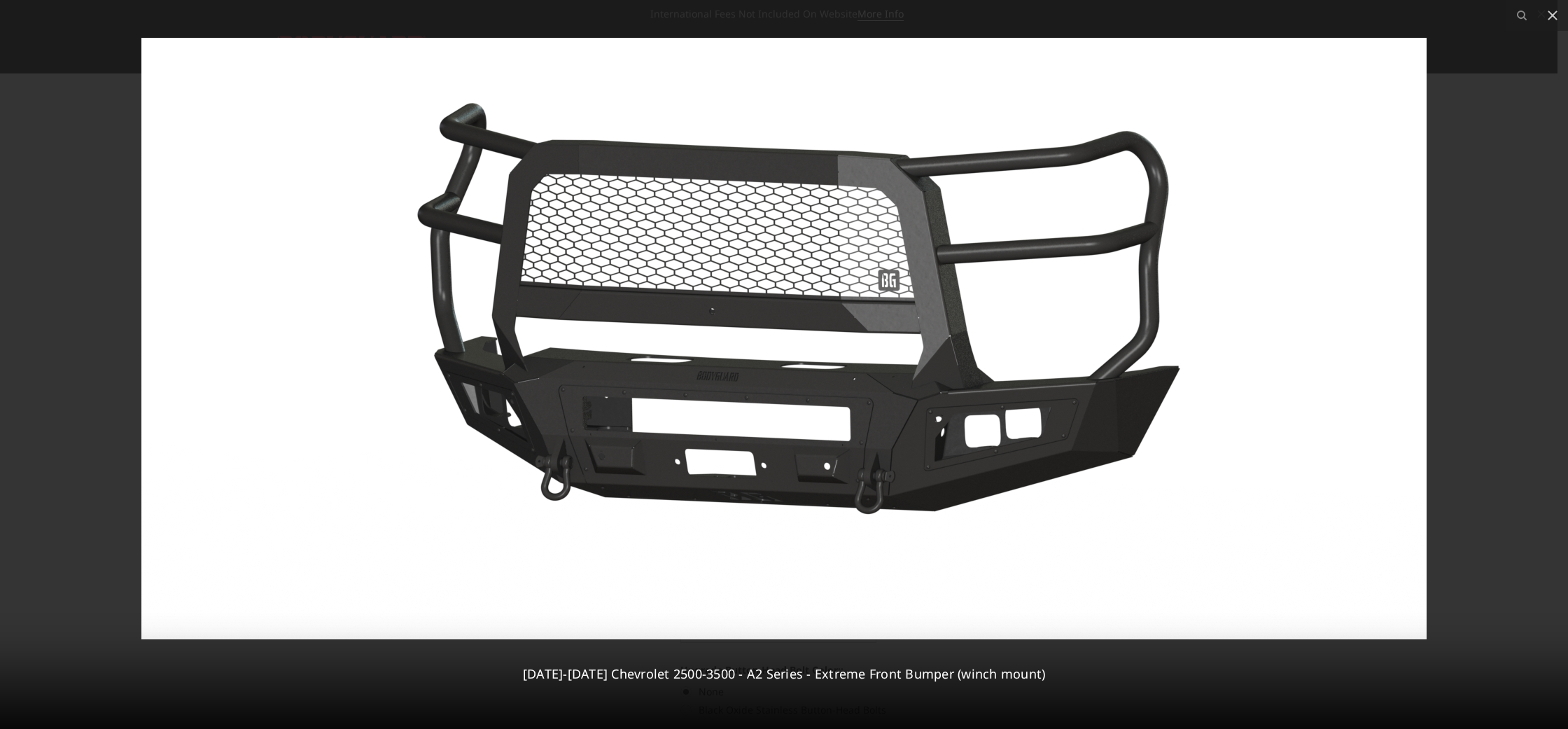
click at [1552, 301] on div at bounding box center [784, 364] width 1568 height 729
